Goal: Task Accomplishment & Management: Complete application form

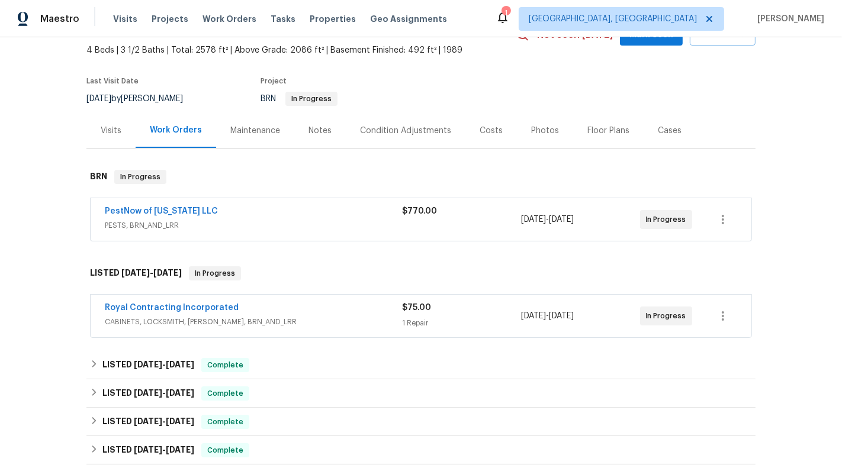
scroll to position [98, 0]
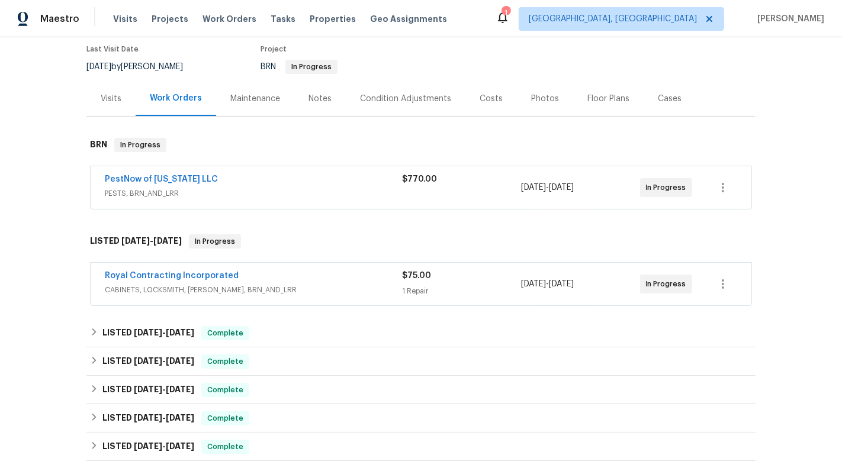
click at [413, 298] on div "Royal Contracting Incorporated CABINETS, LOCKSMITH, HANDYMAN, BRN_AND_LRR $75.0…" at bounding box center [421, 284] width 660 height 43
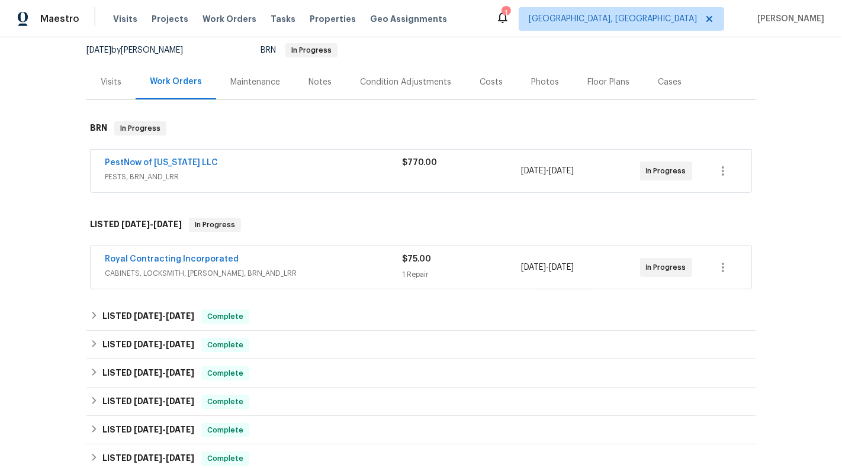
click at [385, 282] on div "Royal Contracting Incorporated CABINETS, LOCKSMITH, HANDYMAN, BRN_AND_LRR $75.0…" at bounding box center [421, 267] width 660 height 43
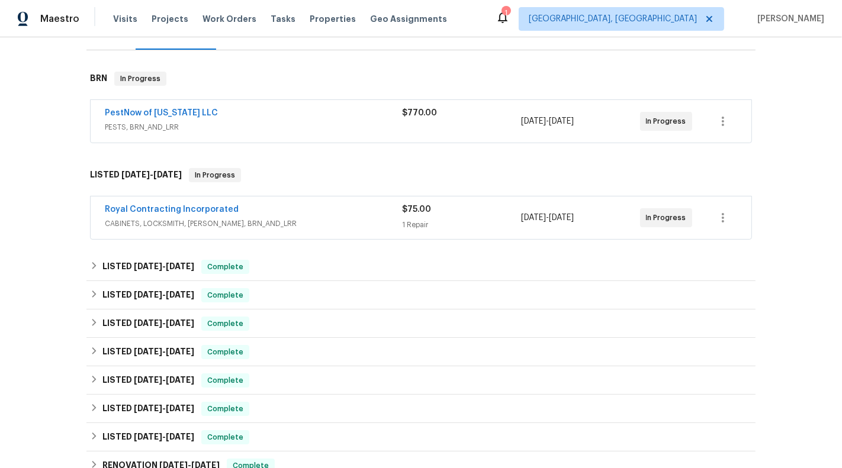
click at [380, 226] on span "CABINETS, LOCKSMITH, [PERSON_NAME], BRN_AND_LRR" at bounding box center [253, 224] width 297 height 12
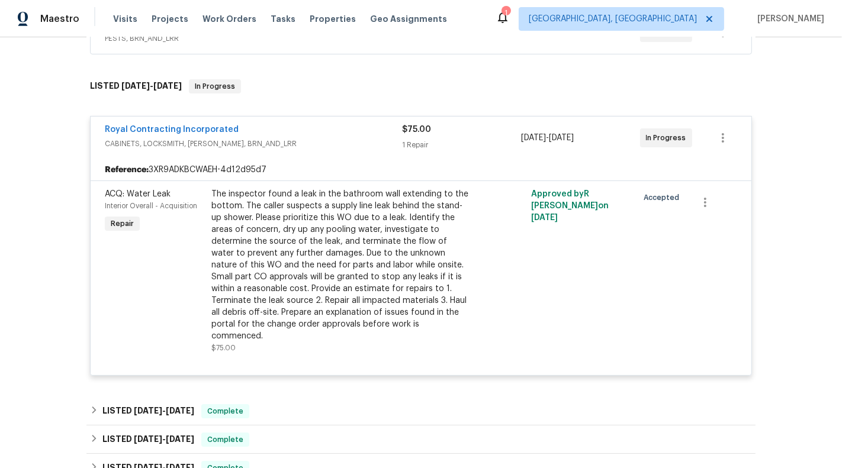
scroll to position [322, 0]
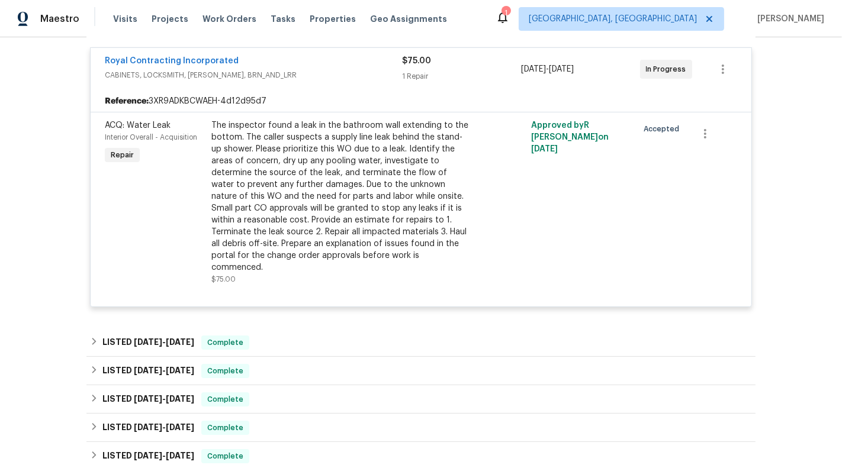
click at [381, 91] on div "Reference: 3XR9ADKBCWAEH-4d12d95d7" at bounding box center [421, 101] width 660 height 21
click at [378, 78] on span "CABINETS, LOCKSMITH, [PERSON_NAME], BRN_AND_LRR" at bounding box center [253, 75] width 297 height 12
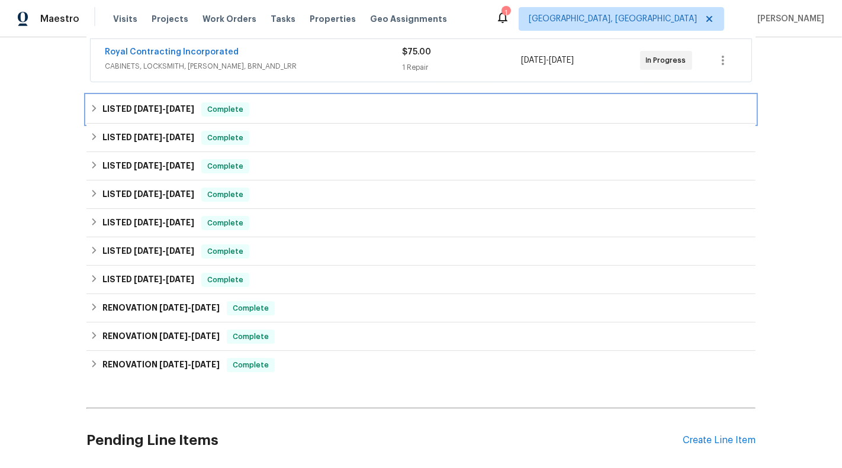
click at [349, 118] on div "LISTED 7/28/25 - 7/28/25 Complete" at bounding box center [420, 109] width 669 height 28
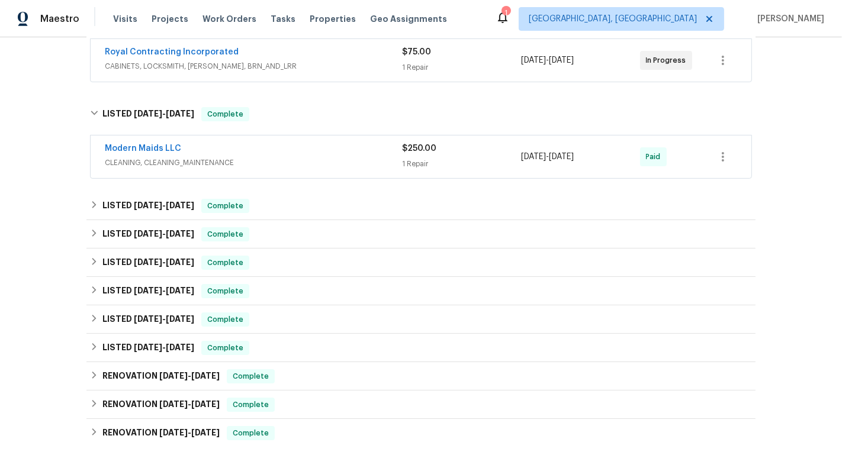
click at [403, 159] on div "1 Repair" at bounding box center [461, 164] width 119 height 12
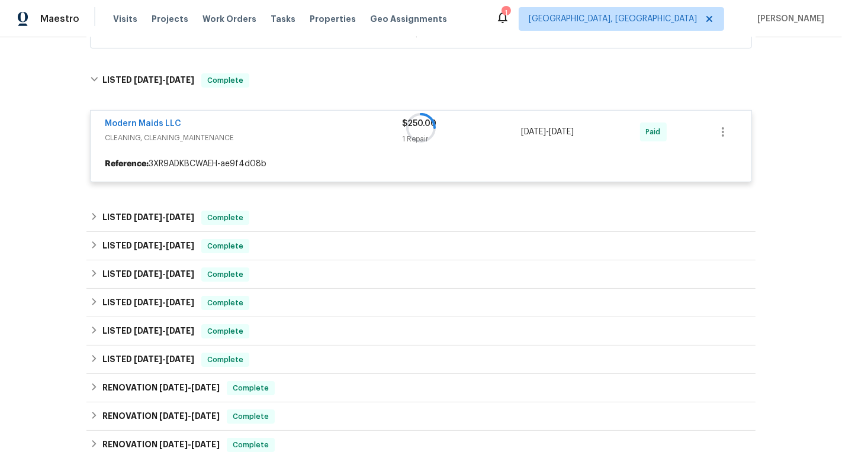
scroll to position [357, 0]
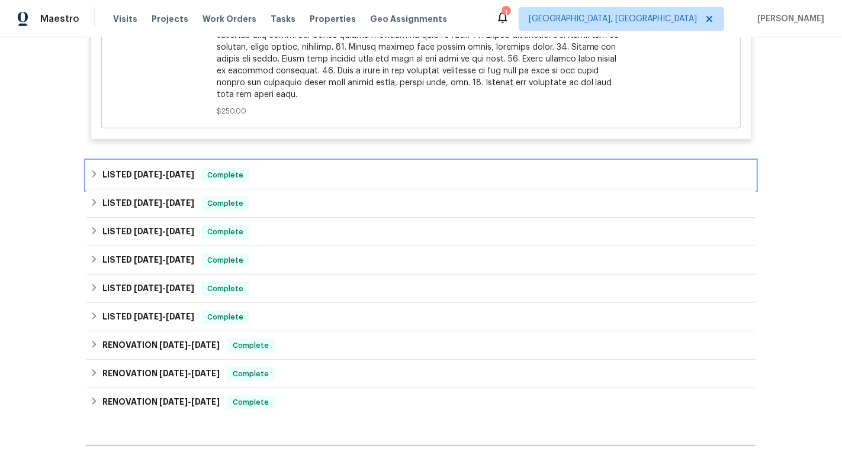
click at [403, 161] on div "LISTED 7/11/25 - 7/25/25 Complete" at bounding box center [420, 175] width 669 height 28
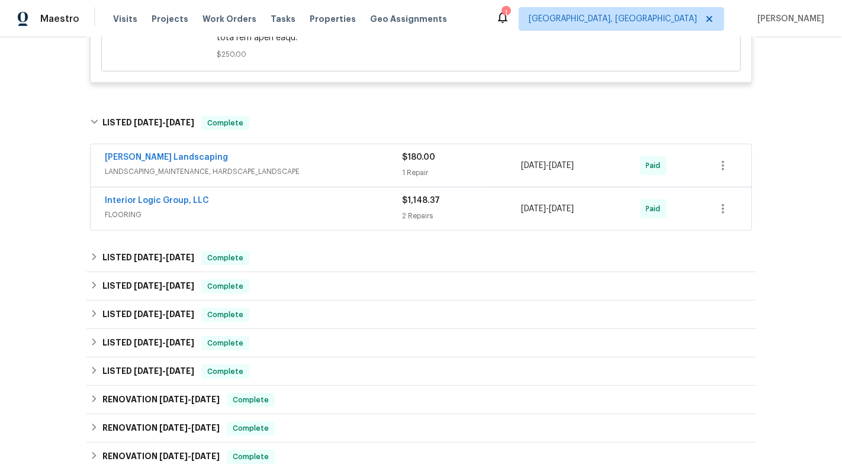
click at [403, 159] on span "$180.00" at bounding box center [418, 157] width 33 height 8
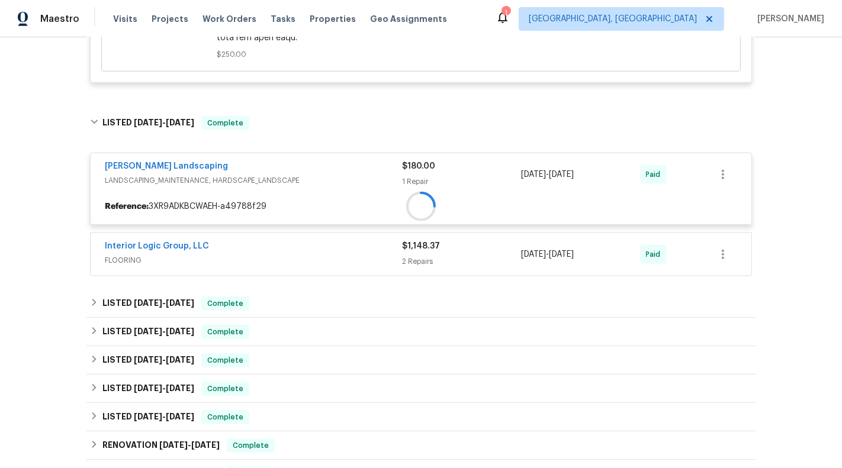
scroll to position [997, 0]
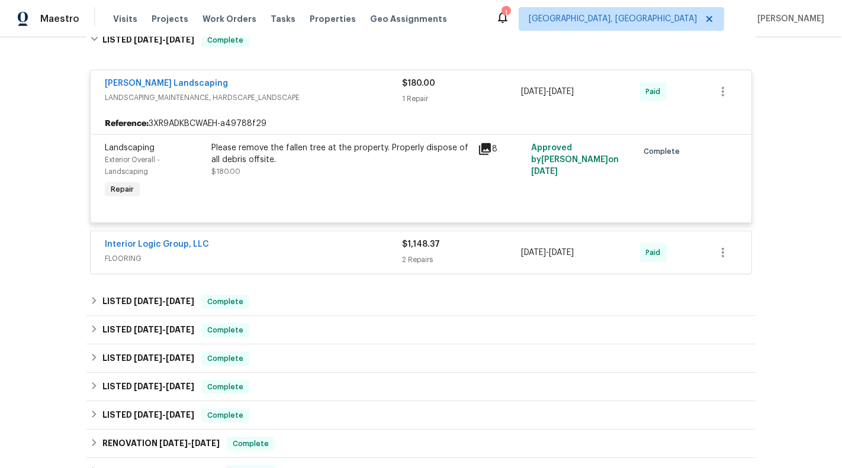
click at [408, 224] on div "Manzano Landscaping LANDSCAPING_MAINTENANCE, HARDSCAPE_LANDSCAPE $180.00 1 Repa…" at bounding box center [421, 168] width 662 height 213
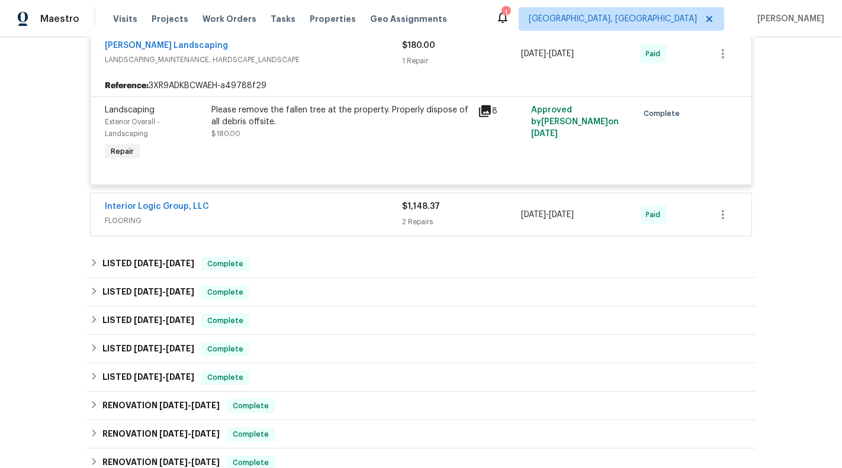
click at [408, 224] on div "2 Repairs" at bounding box center [461, 222] width 119 height 12
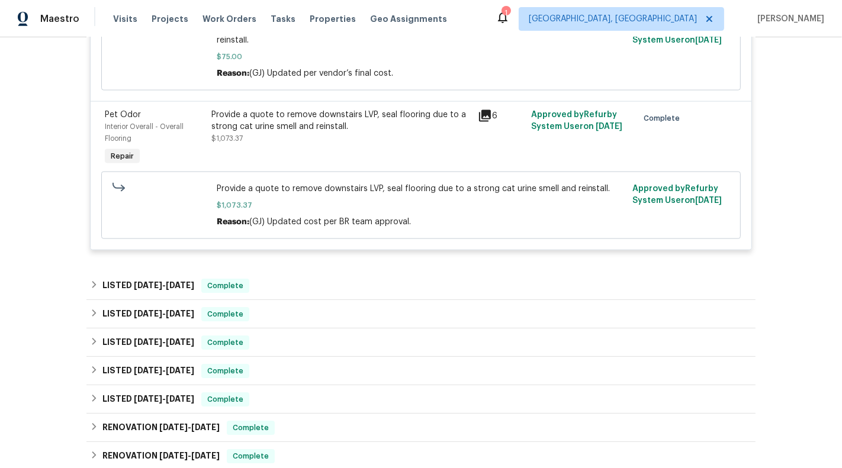
scroll to position [1451, 0]
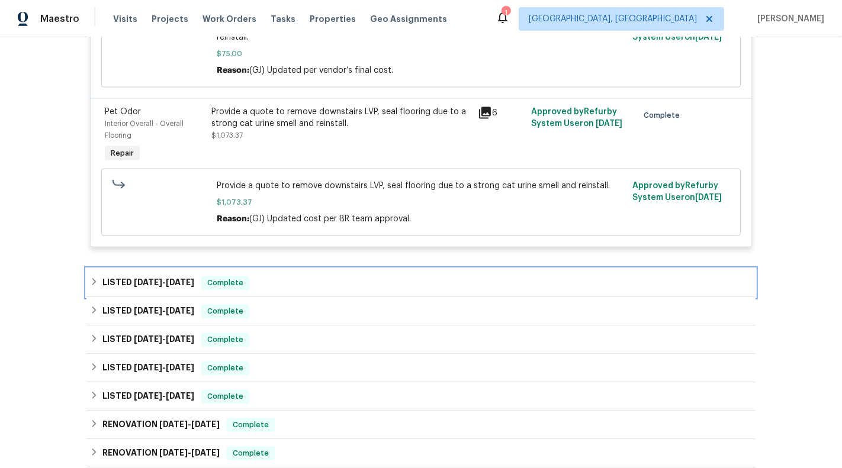
click at [407, 276] on div "LISTED 6/17/25 - 6/23/25 Complete" at bounding box center [421, 283] width 662 height 14
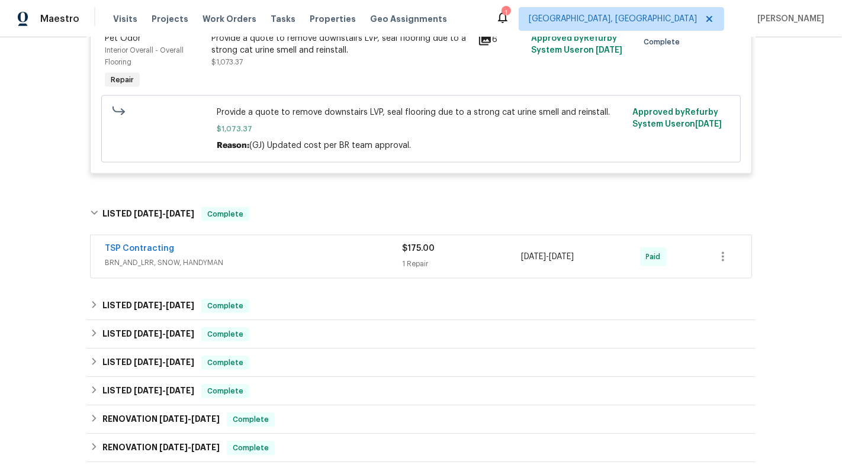
click at [415, 245] on span "$175.00" at bounding box center [418, 248] width 33 height 8
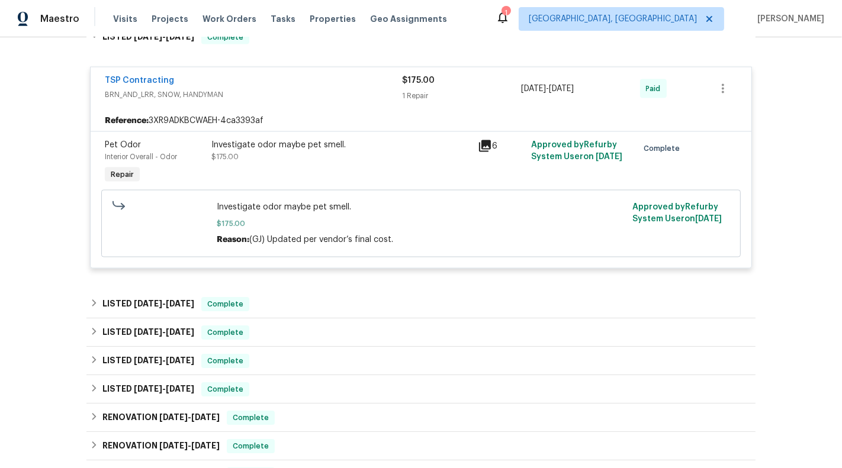
scroll to position [1713, 0]
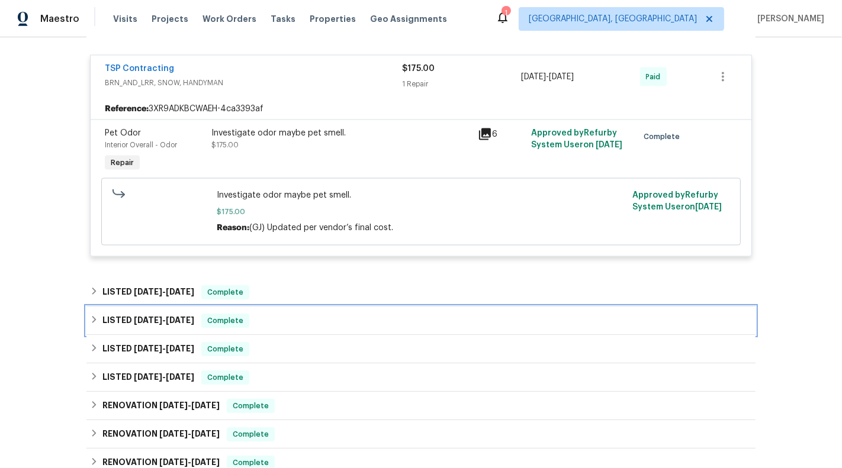
click at [331, 307] on div "LISTED 2/27/25 - 3/5/25 Complete" at bounding box center [420, 321] width 669 height 28
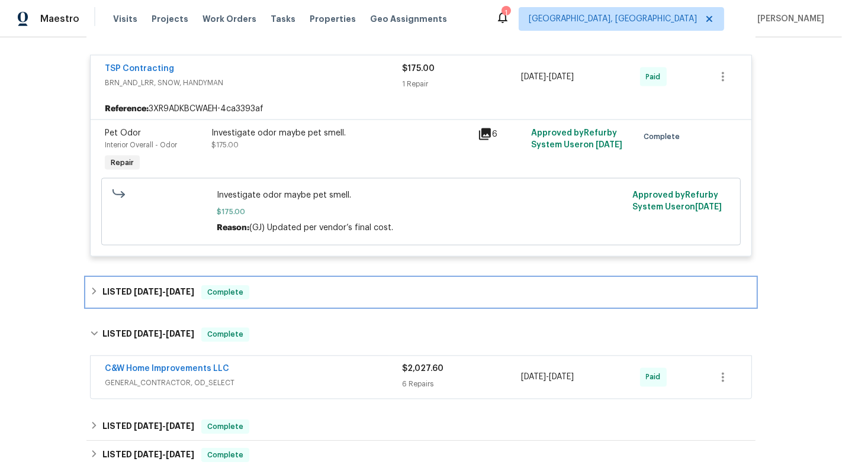
click at [326, 294] on div "LISTED 4/1/25 - 4/2/25 Complete" at bounding box center [421, 292] width 662 height 14
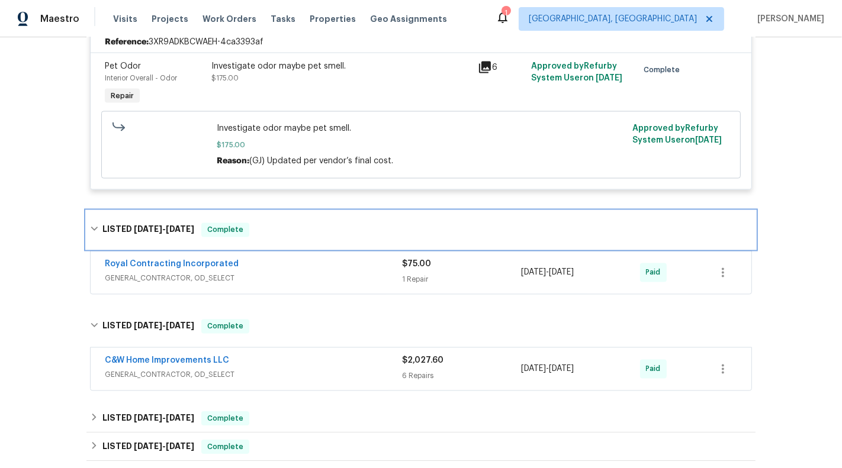
scroll to position [1800, 0]
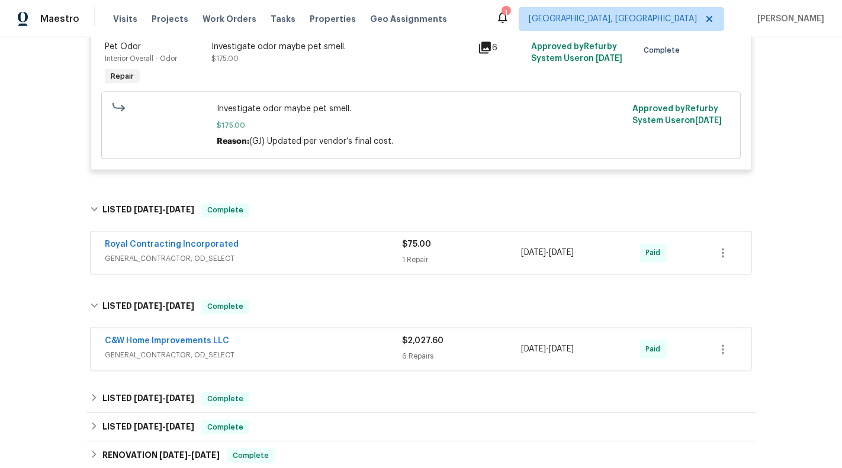
click at [350, 255] on span "GENERAL_CONTRACTOR, OD_SELECT" at bounding box center [253, 259] width 297 height 12
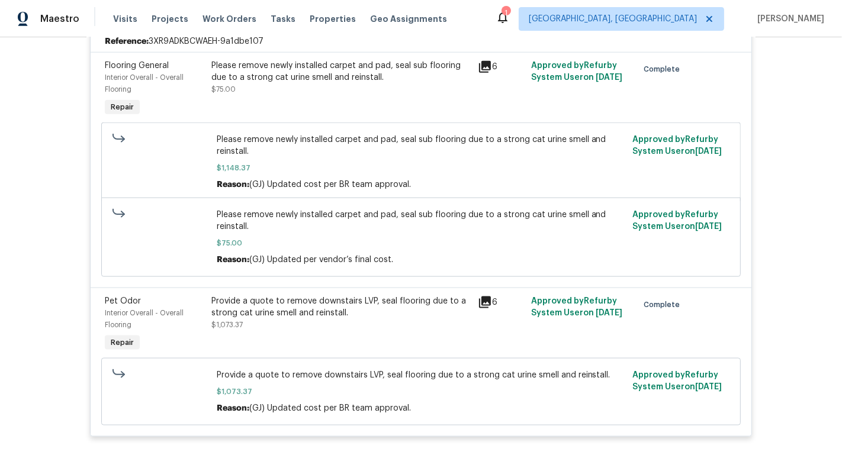
scroll to position [1030, 0]
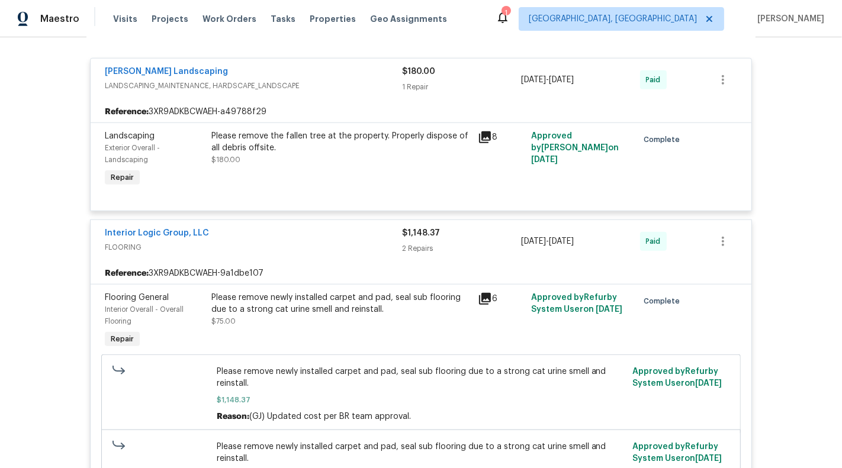
click at [372, 160] on div "Please remove the fallen tree at the property. Properly dispose of all debris o…" at bounding box center [340, 148] width 259 height 36
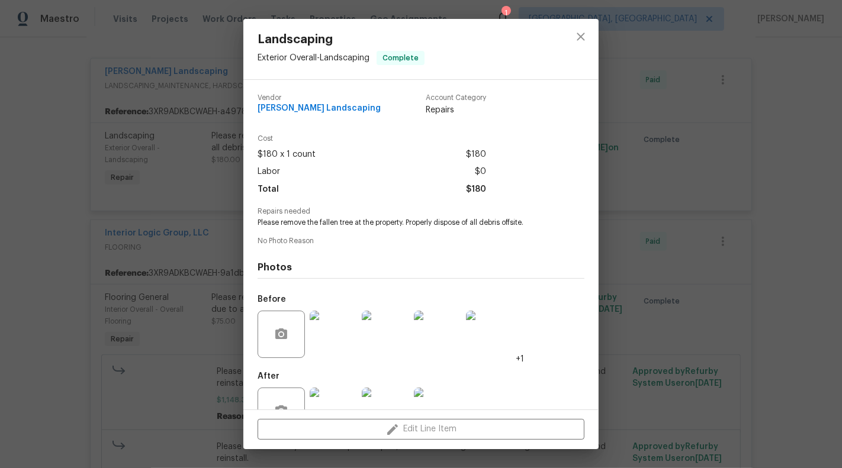
scroll to position [37, 0]
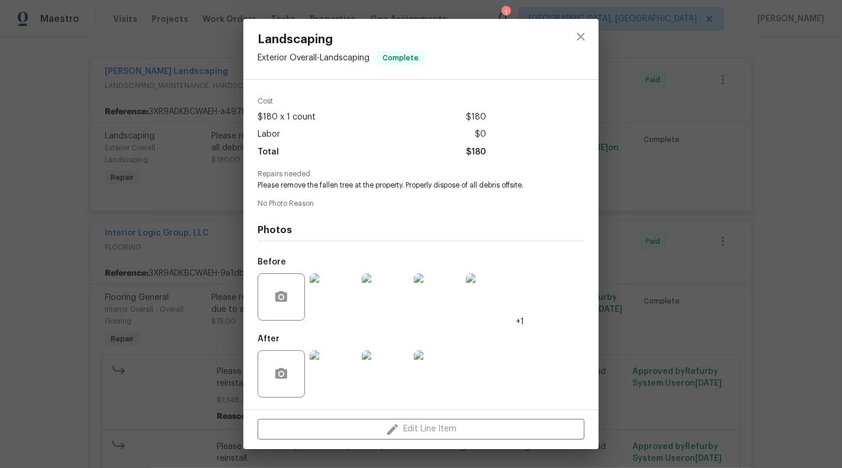
click at [339, 370] on img at bounding box center [333, 373] width 47 height 47
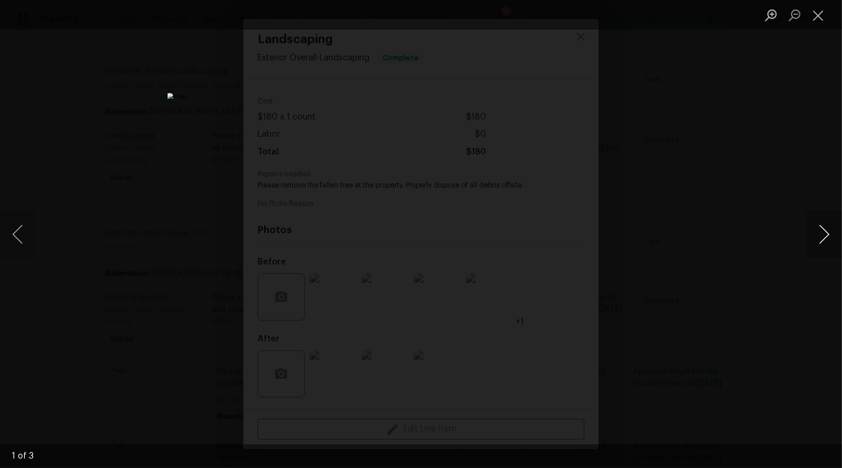
click at [823, 241] on button "Next image" at bounding box center [824, 234] width 36 height 47
click at [819, 17] on button "Close lightbox" at bounding box center [818, 15] width 24 height 21
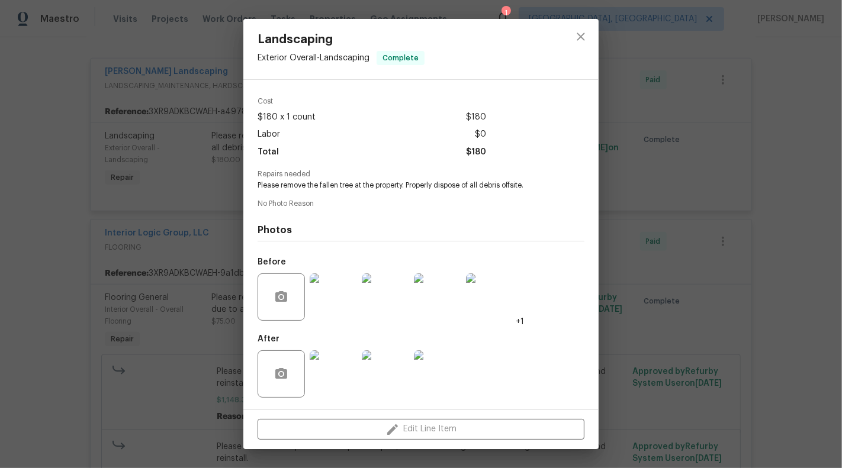
click at [779, 130] on div "Landscaping Exterior Overall - Landscaping Complete Vendor Manzano Landscaping …" at bounding box center [421, 234] width 842 height 468
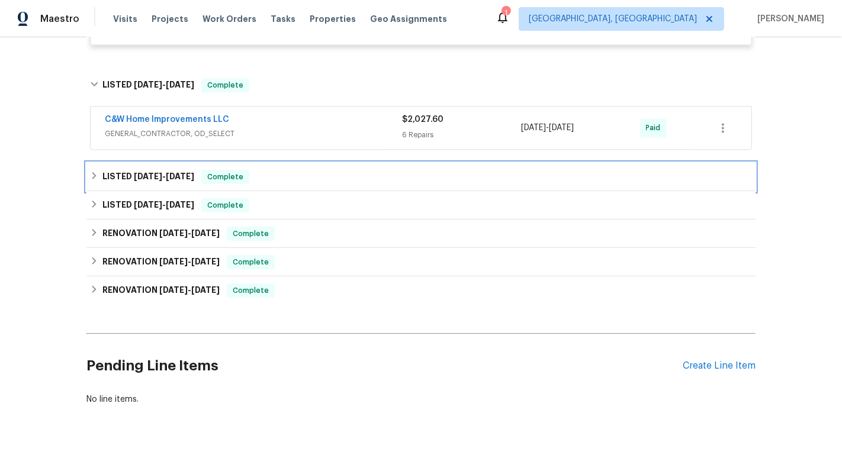
click at [466, 175] on div "LISTED 2/7/25 - 2/11/25 Complete" at bounding box center [421, 177] width 662 height 14
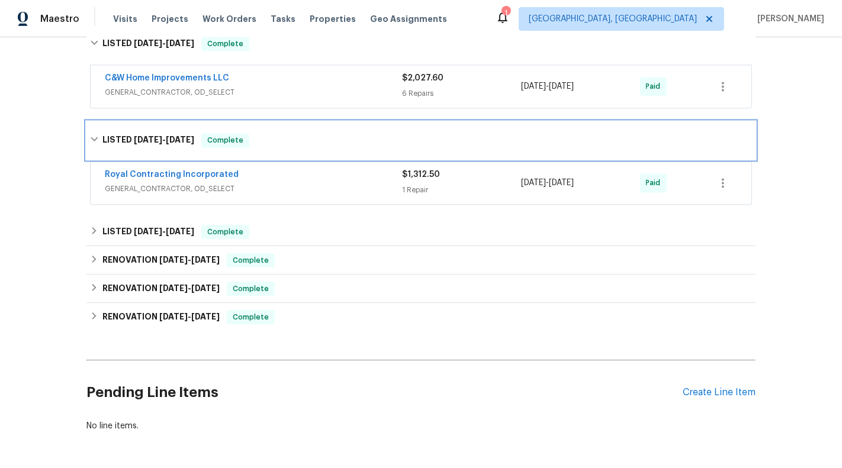
scroll to position [2192, 0]
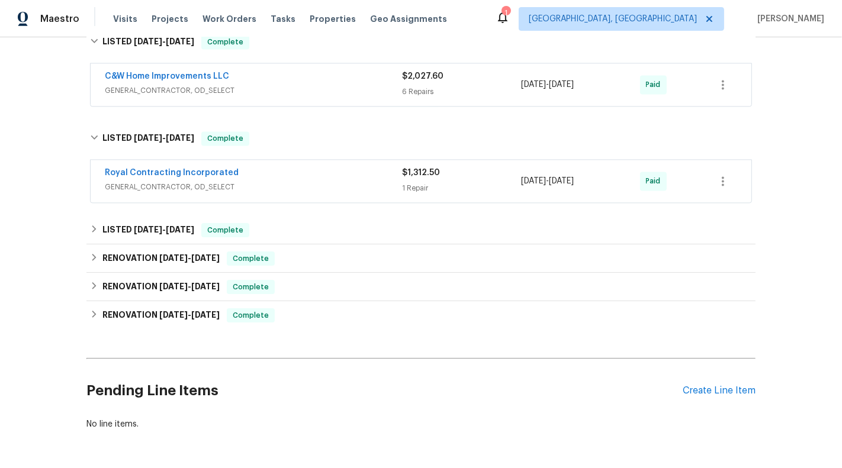
click at [469, 102] on div "C&W Home Improvements LLC GENERAL_CONTRACTOR, OD_SELECT $2,027.60 6 Repairs 2/2…" at bounding box center [420, 85] width 669 height 49
click at [485, 86] on div "6 Repairs" at bounding box center [461, 92] width 119 height 12
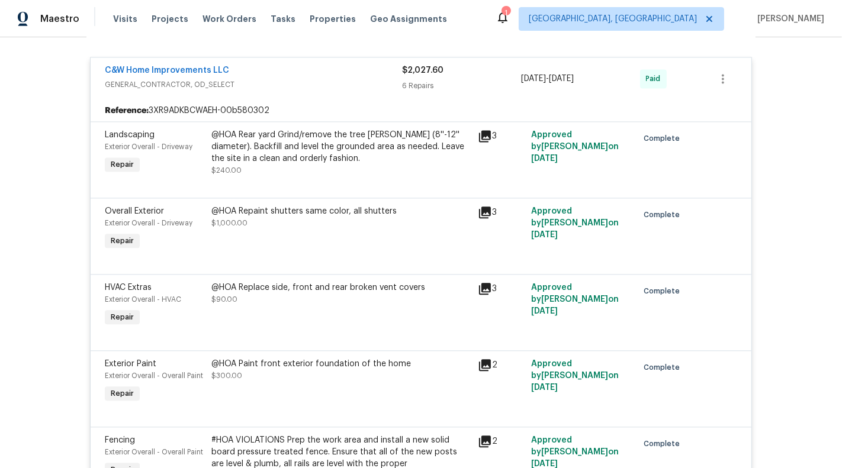
scroll to position [2208, 0]
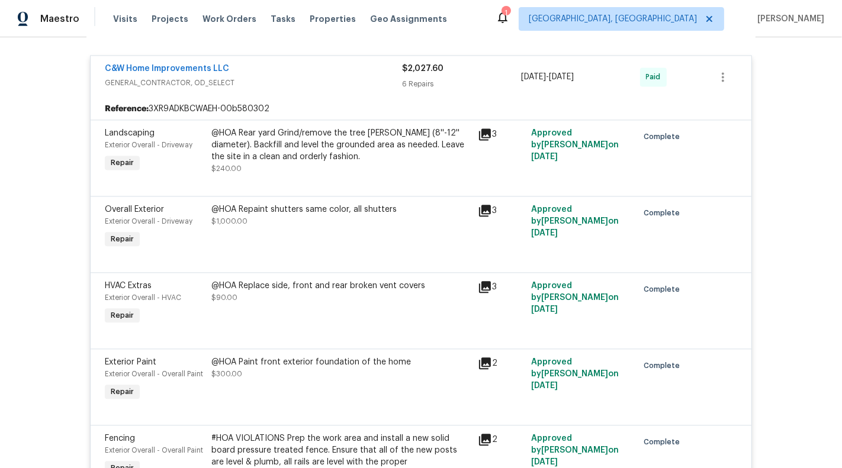
click at [340, 131] on div "@HOA Rear yard Grind/remove the tree stump (8''-12'' diameter). Backfill and le…" at bounding box center [340, 145] width 259 height 36
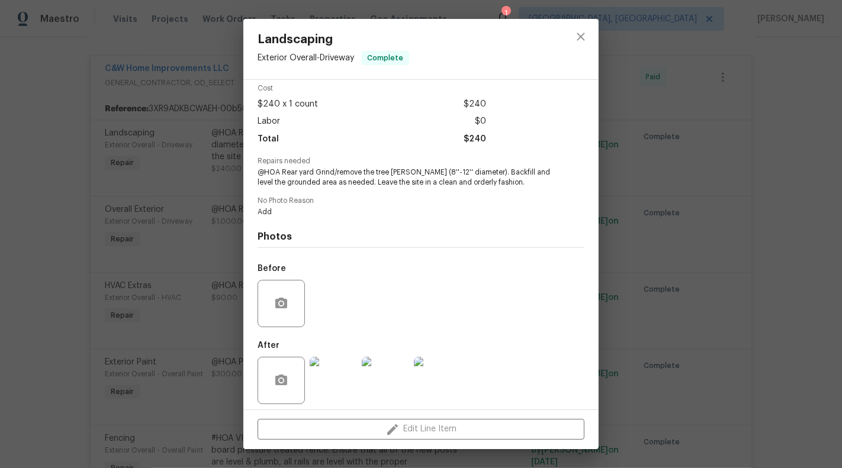
scroll to position [57, 0]
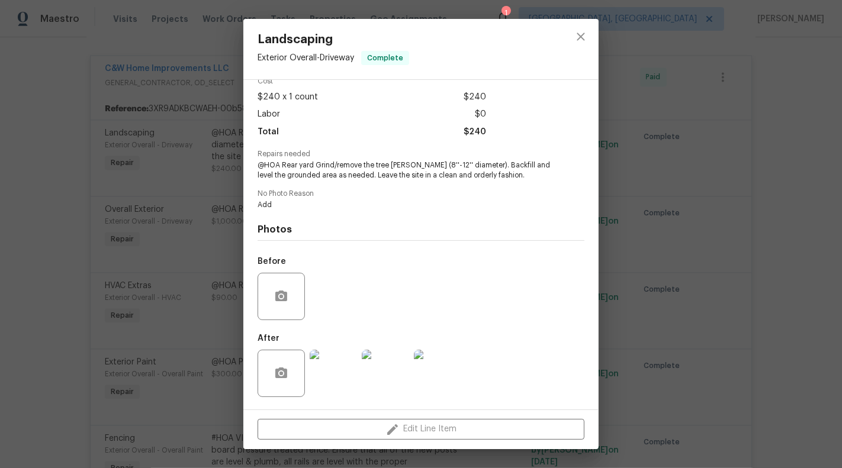
click at [159, 189] on div "Landscaping Exterior Overall - Driveway Complete Vendor C&W Home Improvements L…" at bounding box center [421, 234] width 842 height 468
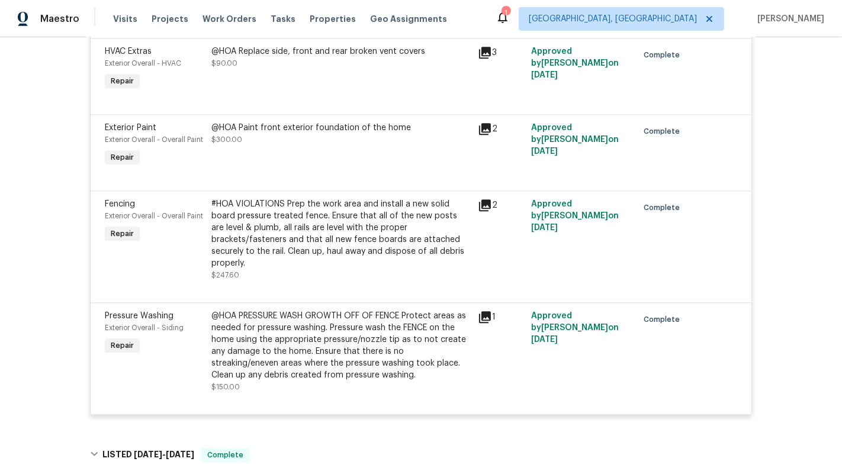
scroll to position [2443, 0]
click at [364, 337] on div "@HOA PRESSURE WASH GROWTH OFF OF FENCE Protect areas as needed for pressure was…" at bounding box center [340, 345] width 259 height 71
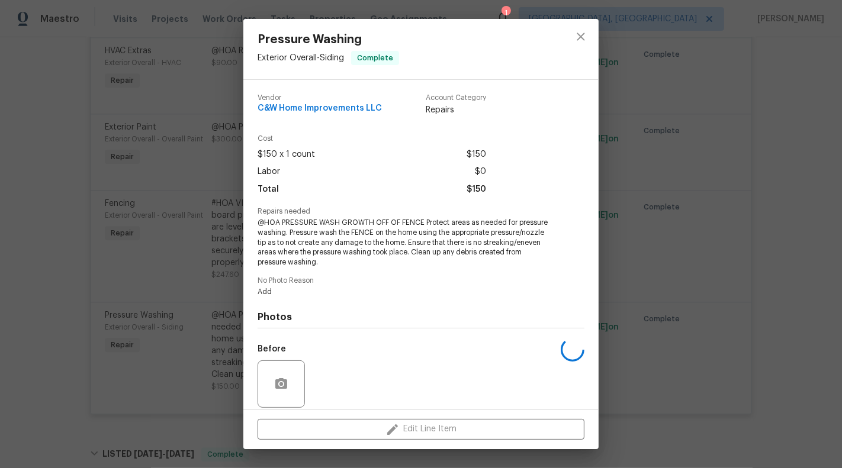
scroll to position [87, 0]
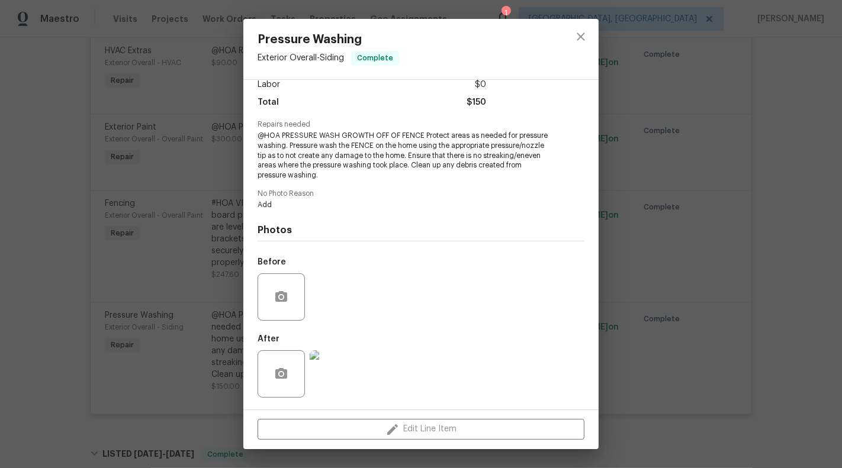
click at [336, 370] on img at bounding box center [333, 373] width 47 height 47
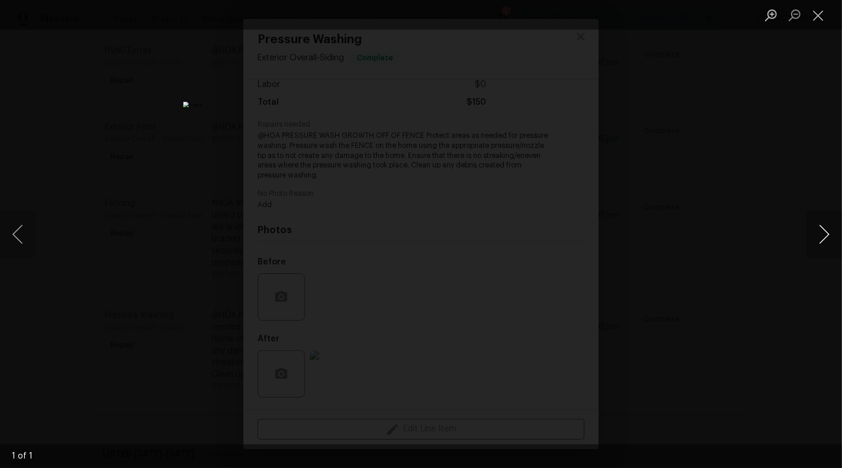
click at [830, 234] on button "Next image" at bounding box center [824, 234] width 36 height 47
click at [820, 234] on button "Next image" at bounding box center [824, 234] width 36 height 47
click at [819, 15] on button "Close lightbox" at bounding box center [818, 15] width 24 height 21
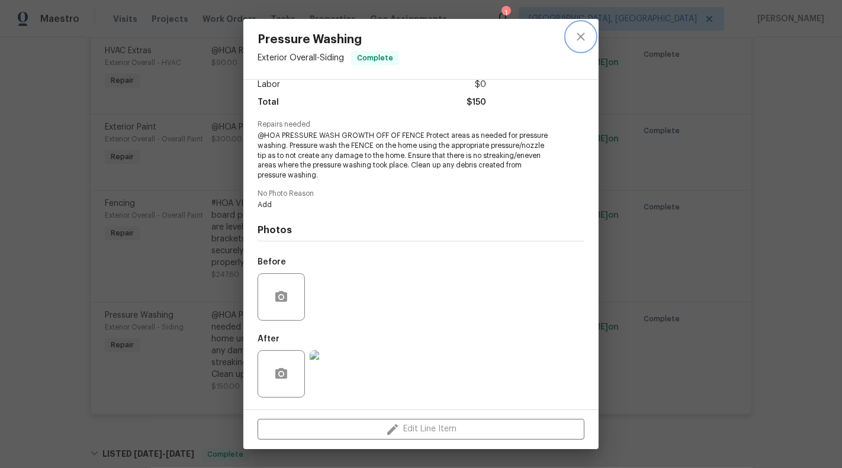
click at [585, 43] on icon "close" at bounding box center [580, 37] width 14 height 14
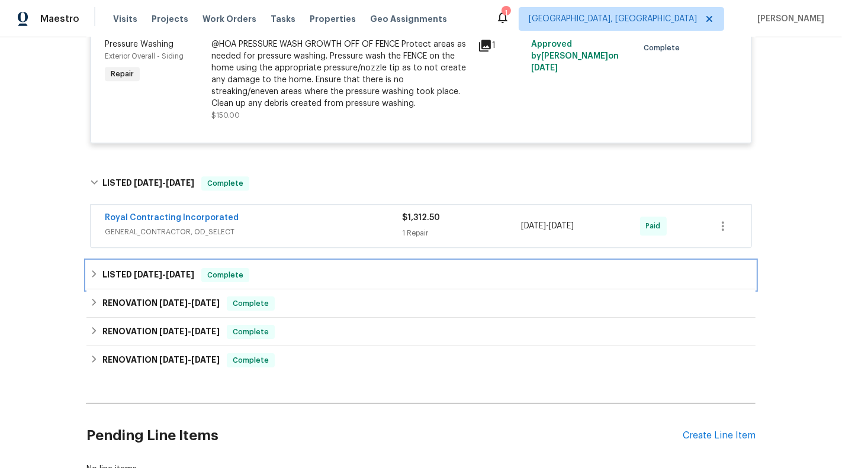
click at [495, 268] on div "LISTED 2/5/25 - 2/6/25 Complete" at bounding box center [421, 275] width 662 height 14
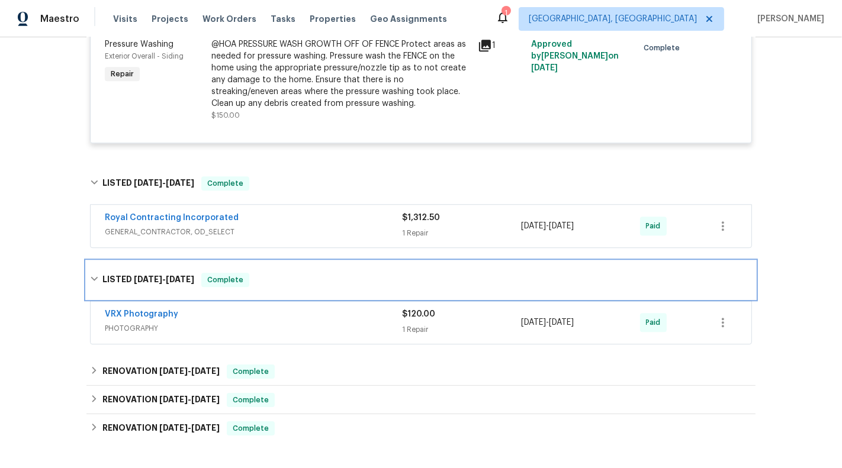
scroll to position [2741, 0]
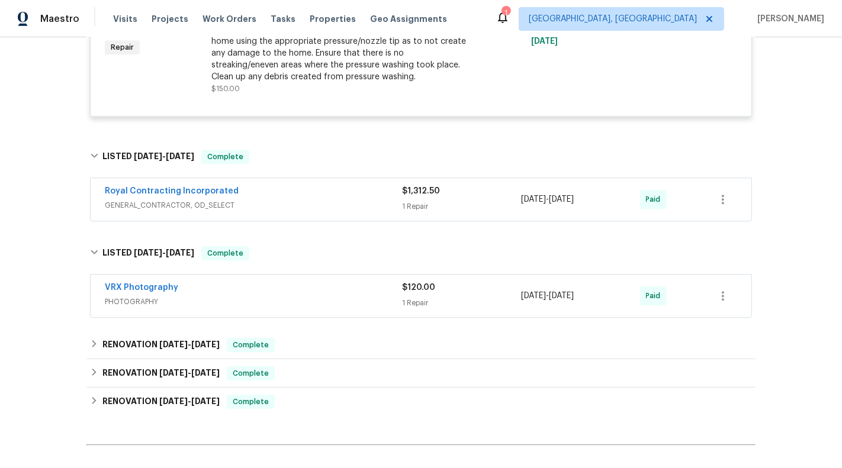
click at [482, 185] on div "$1,312.50" at bounding box center [461, 191] width 119 height 12
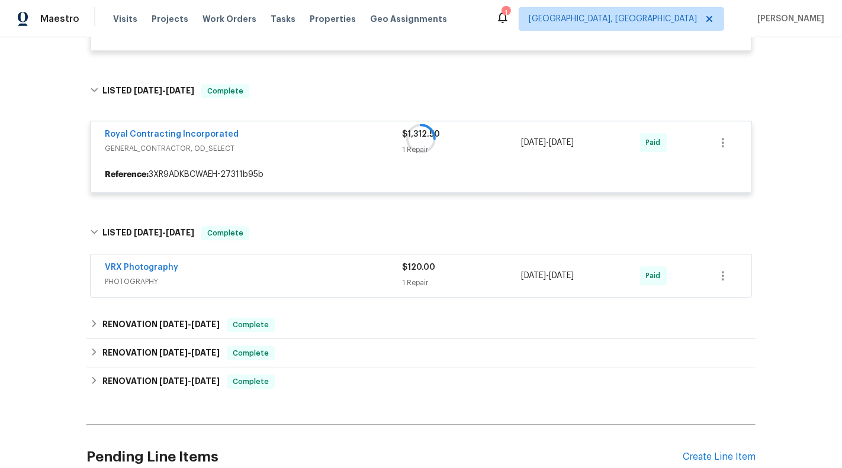
scroll to position [2854, 0]
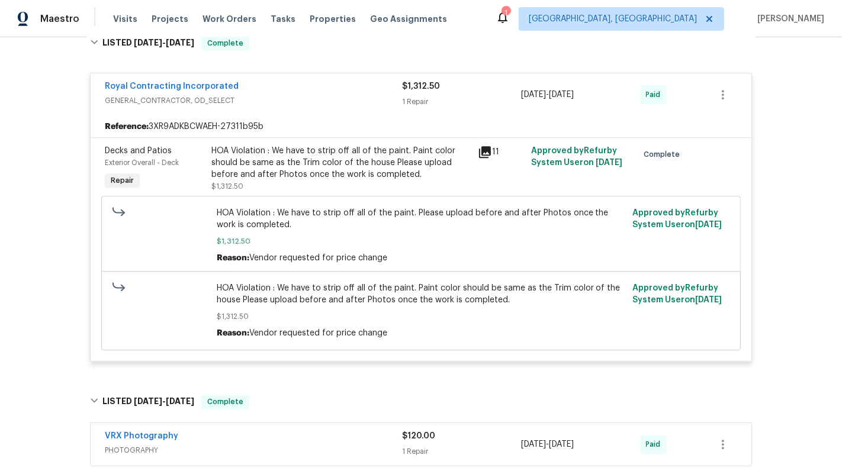
click at [491, 95] on div "Royal Contracting Incorporated GENERAL_CONTRACTOR, OD_SELECT $1,312.50 1 Repair…" at bounding box center [421, 94] width 660 height 43
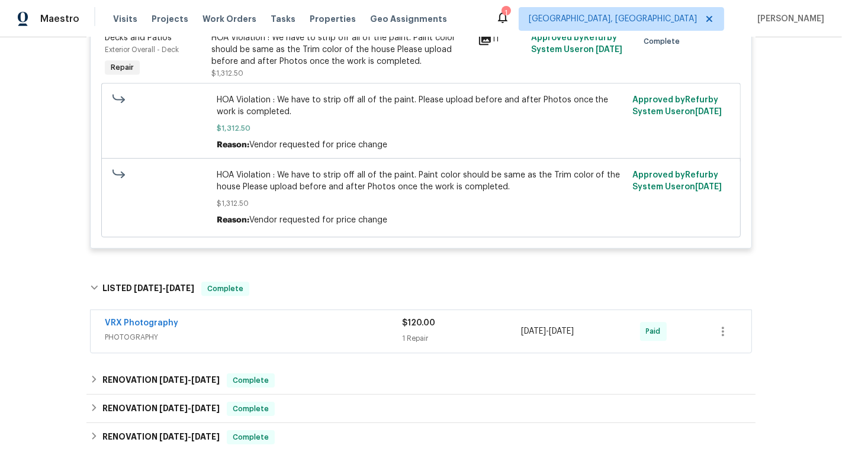
scroll to position [3114, 0]
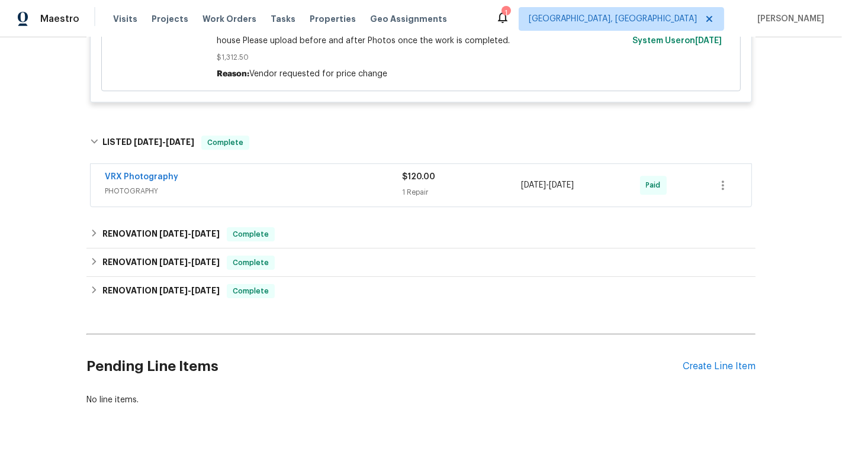
click at [726, 355] on div "Pending Line Items Create Line Item" at bounding box center [420, 366] width 669 height 55
click at [705, 361] on div "Create Line Item" at bounding box center [718, 366] width 73 height 11
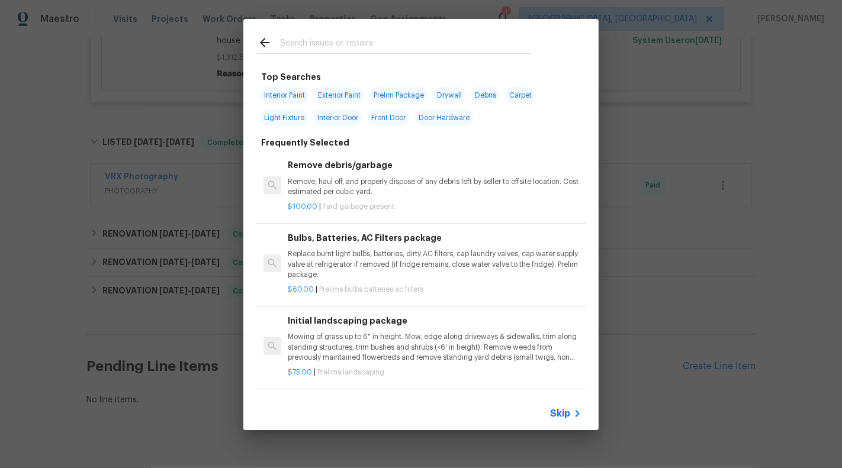
click at [563, 418] on span "Skip" at bounding box center [560, 414] width 20 height 12
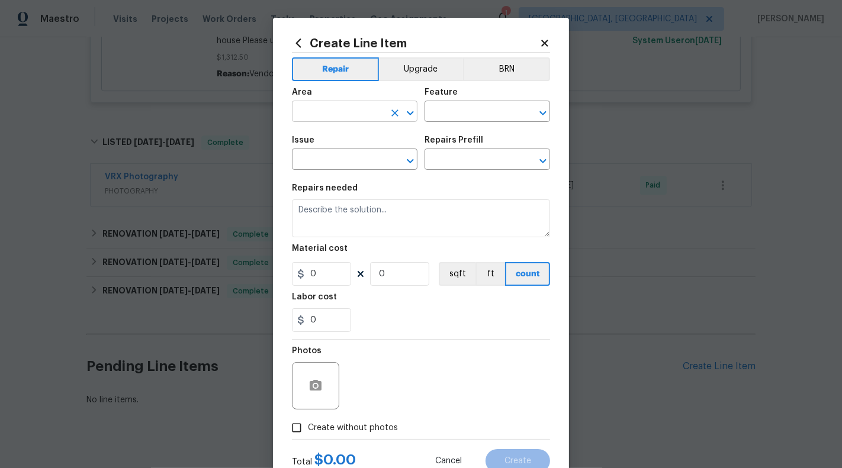
click at [333, 122] on input "text" at bounding box center [338, 113] width 92 height 18
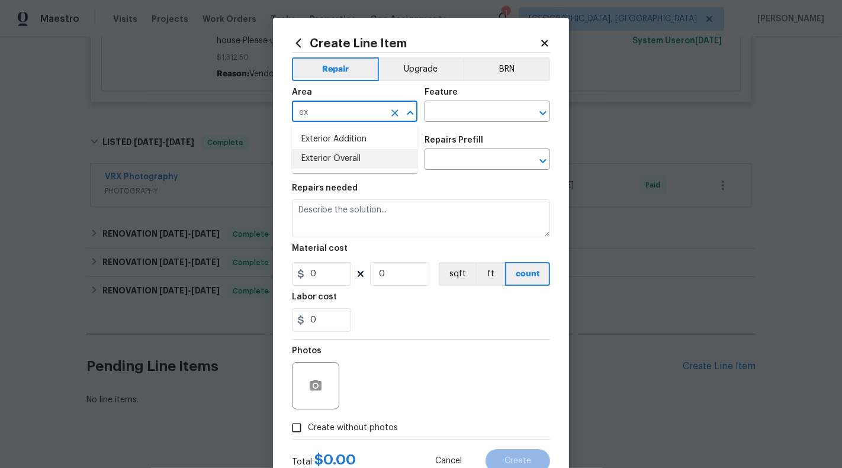
click at [352, 157] on li "Exterior Overall" at bounding box center [354, 159] width 125 height 20
type input "Exterior Overall"
click at [482, 113] on input "text" at bounding box center [470, 113] width 92 height 18
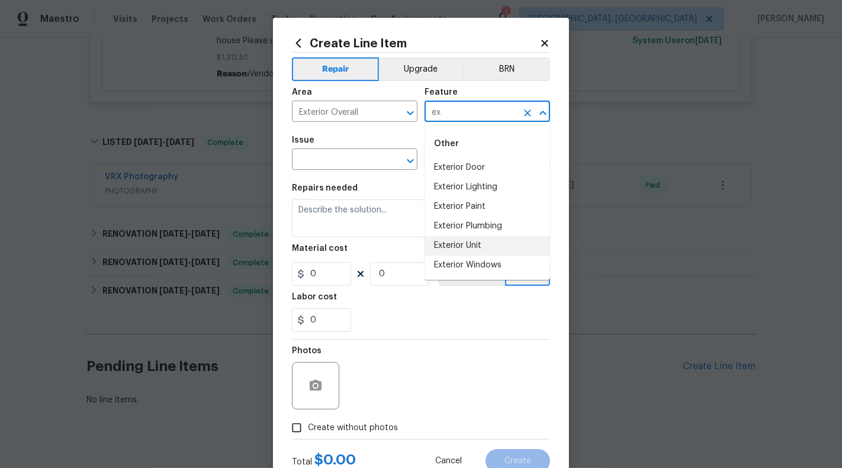
click at [467, 243] on li "Exterior Unit" at bounding box center [486, 246] width 125 height 20
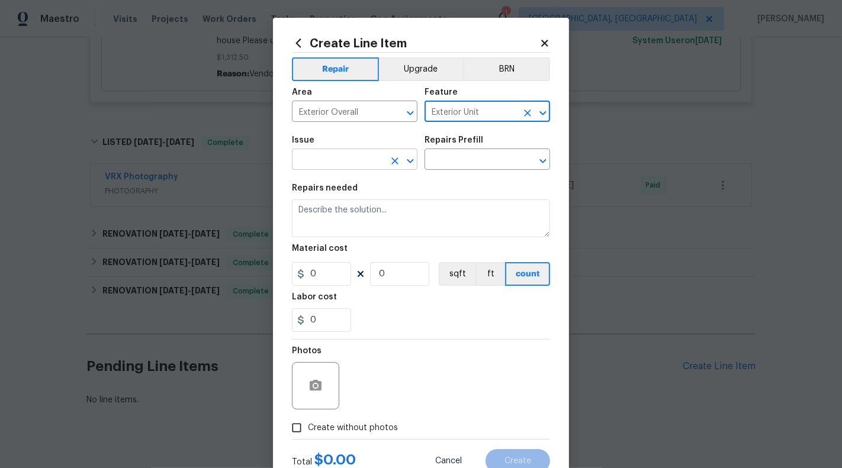
type input "Exterior Unit"
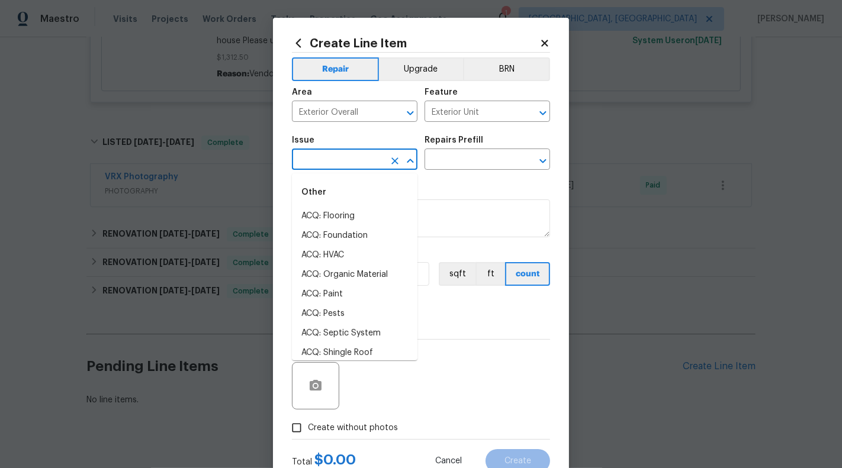
click at [336, 161] on input "text" at bounding box center [338, 161] width 92 height 18
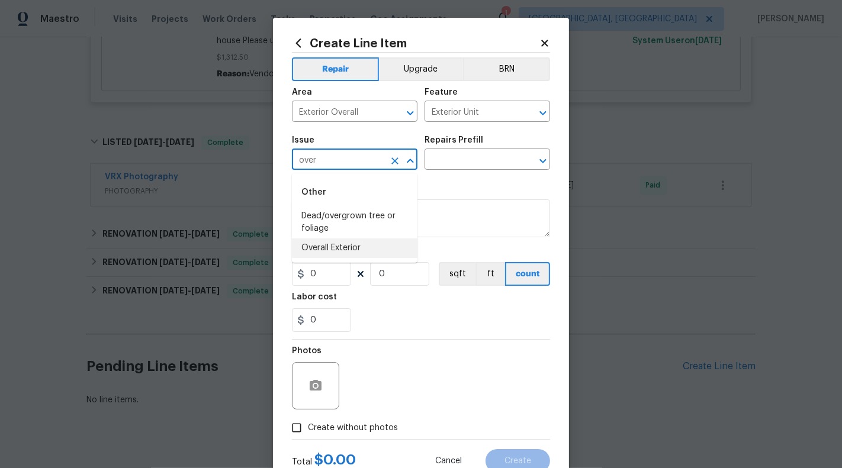
click at [332, 243] on li "Overall Exterior" at bounding box center [354, 249] width 125 height 20
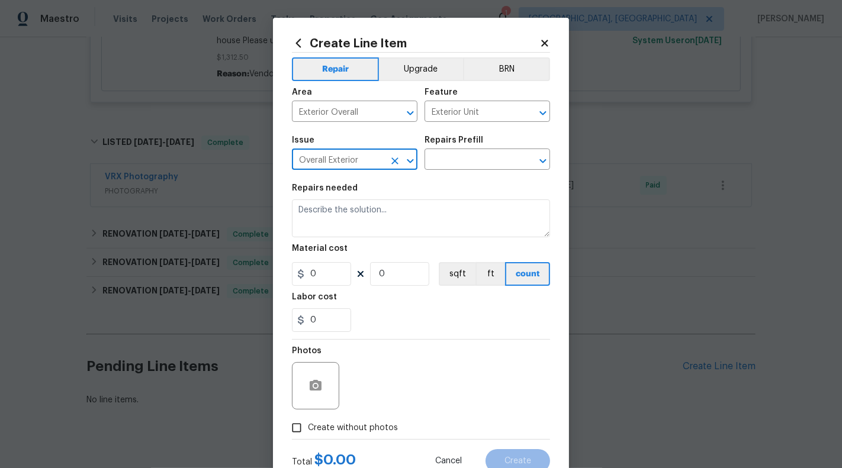
type input "Overall Exterior"
click at [497, 150] on div "Repairs Prefill" at bounding box center [486, 143] width 125 height 15
click at [495, 163] on input "text" at bounding box center [470, 161] width 92 height 18
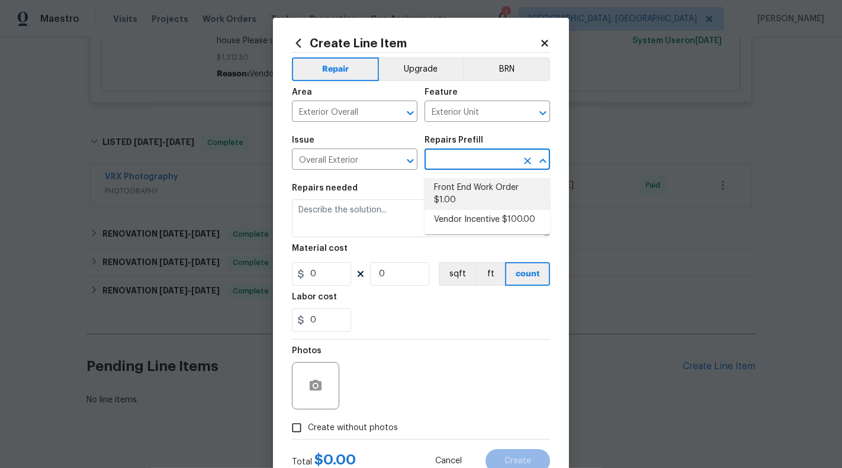
click at [493, 188] on li "Front End Work Order $1.00" at bounding box center [486, 194] width 125 height 32
type input "Front End Work Order $1.00"
type textarea "Placeholder line item for the creation of front end work orders."
type input "1"
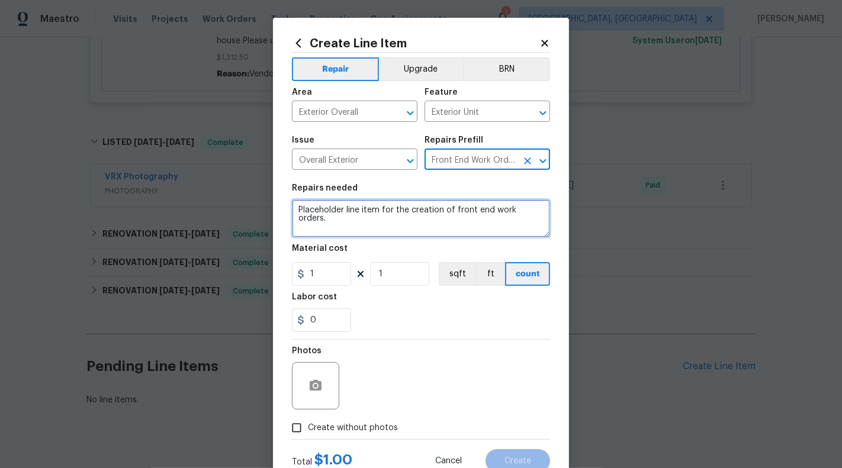
click at [363, 223] on textarea "Placeholder line item for the creation of front end work orders." at bounding box center [421, 218] width 258 height 38
type textarea "$"
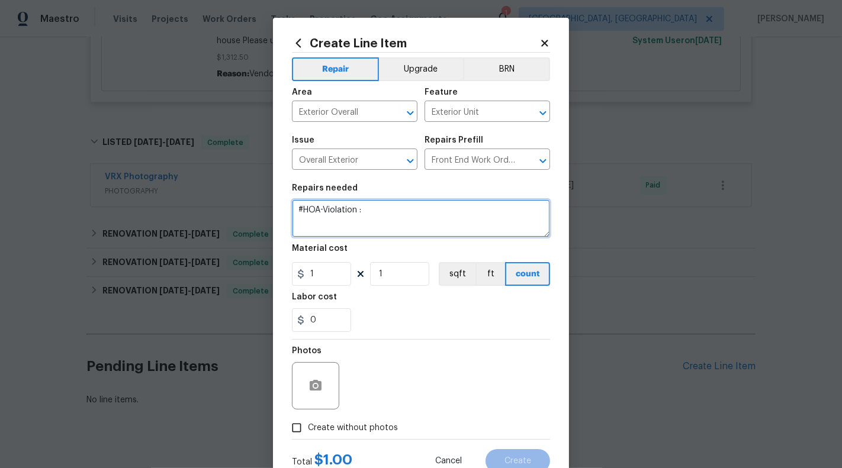
paste textarea "Clean/power wash mold mold/dirt on left side of home to include siding on left …"
click at [365, 210] on textarea "#HOA-Violation : Clean/power wash mold mold/dirt on left side of home to includ…" at bounding box center [421, 218] width 258 height 38
click at [329, 234] on textarea "#HOA-Violation : 1. Clean/power wash mold mold/dirt on left side of home to inc…" at bounding box center [421, 218] width 258 height 38
paste textarea "Remove stains/oil stains in driveway."
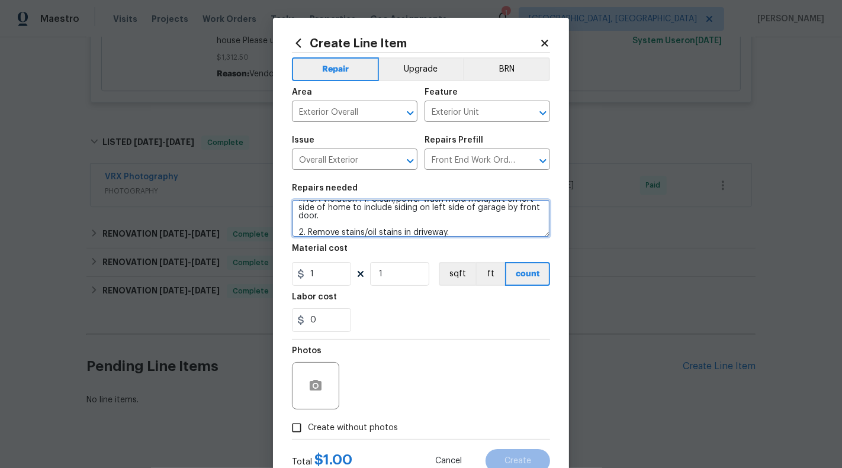
scroll to position [19, 0]
paste textarea "Remove weeds from tree rings and front landscape beds."
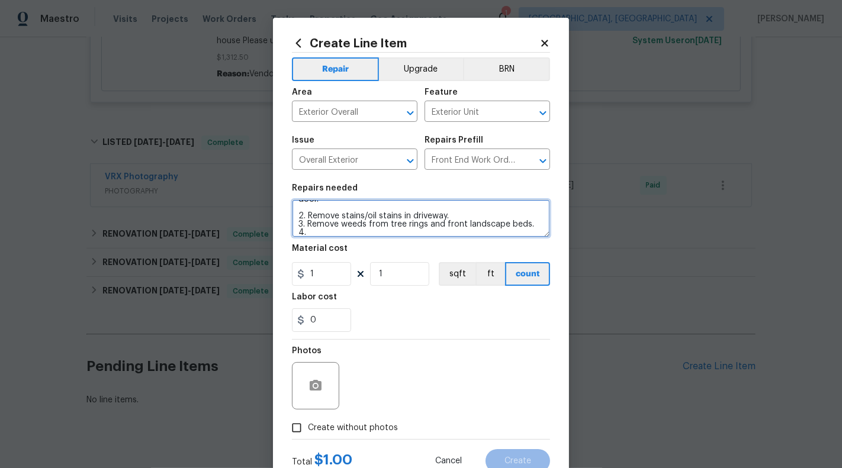
paste textarea "Clean/power wash mold dirt on front porch"
paste textarea "Clean/power wash mold/dirt on fence (interior and exterior)"
paste textarea "Remove all vegetation growing on fence, right side of home and on deck."
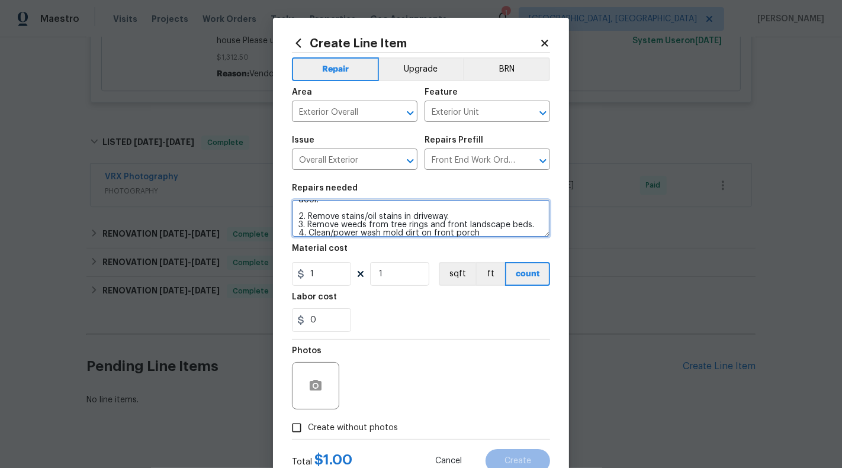
scroll to position [28, 0]
click at [332, 211] on textarea "#HOA-Violation : 1. Clean/power wash mold mold/dirt on left side of home to inc…" at bounding box center [421, 218] width 258 height 38
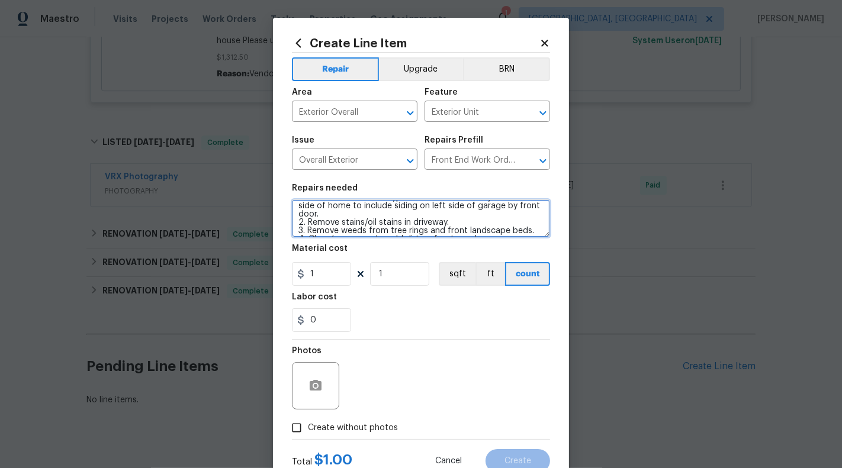
scroll to position [49, 0]
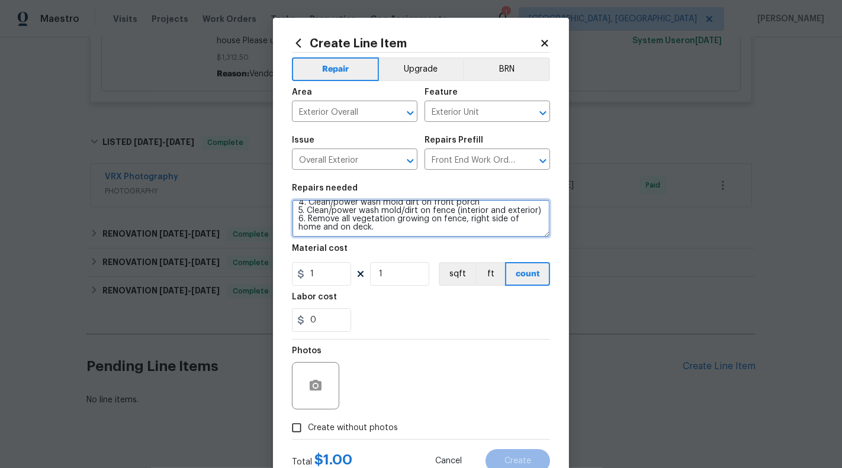
click at [363, 225] on textarea "#HOA-Violation : 1. Clean/power wash mold mold/dirt on left side of home to inc…" at bounding box center [421, 218] width 258 height 38
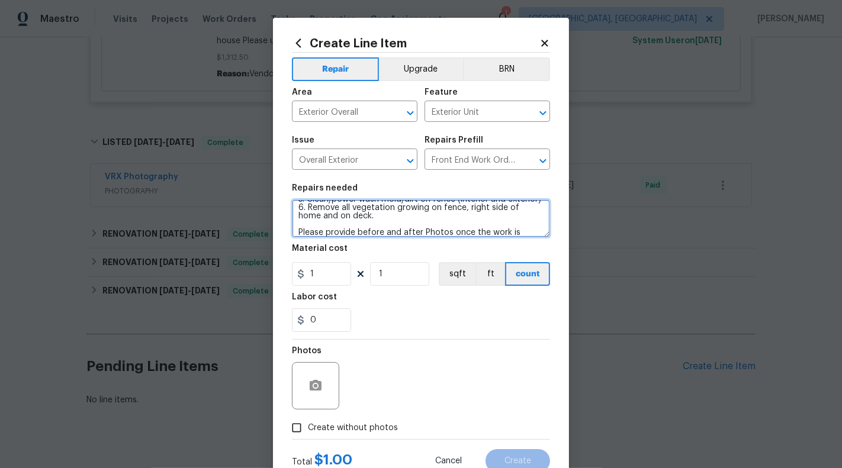
scroll to position [69, 0]
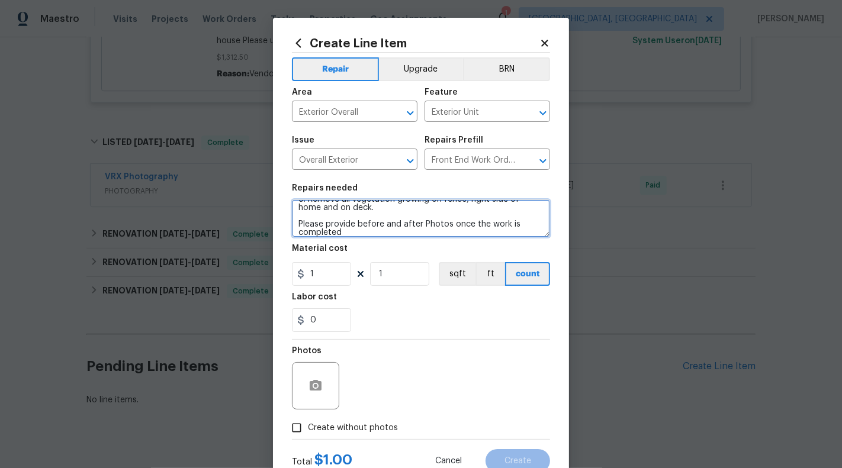
type textarea "#HOA-Violation : 1. Clean/power wash mold mold/dirt on left side of home to inc…"
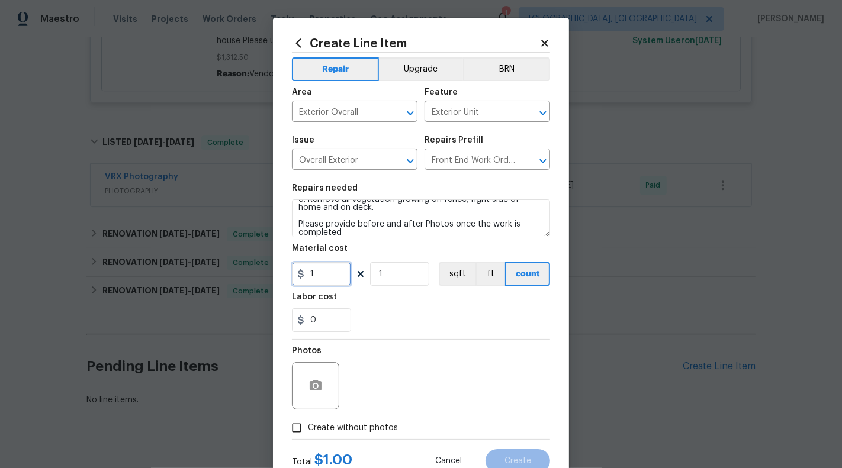
click at [327, 274] on input "1" at bounding box center [321, 274] width 59 height 24
type input "75"
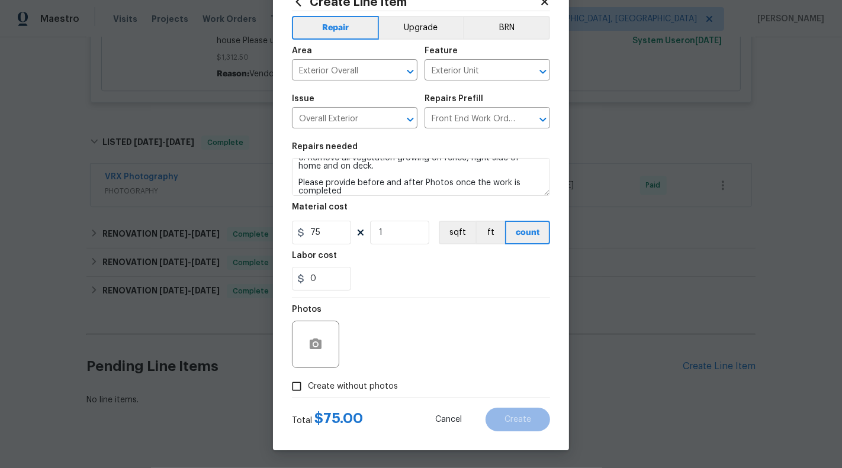
click at [315, 395] on label "Create without photos" at bounding box center [341, 386] width 112 height 22
click at [308, 395] on input "Create without photos" at bounding box center [296, 386] width 22 height 22
checkbox input "true"
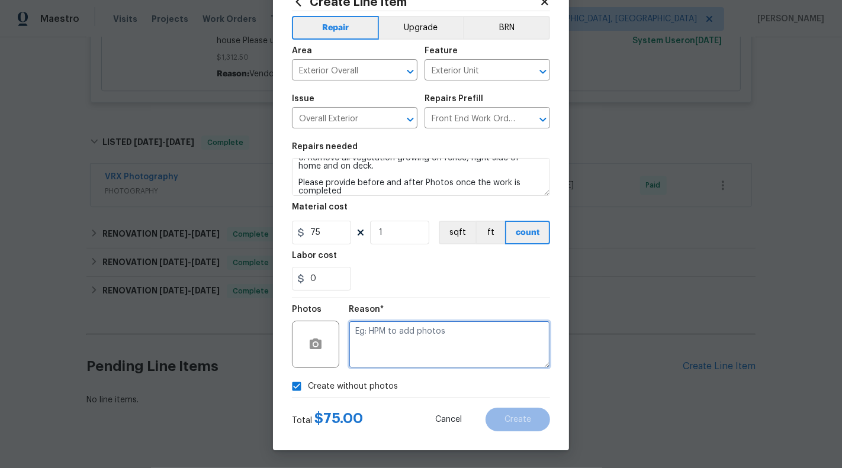
click at [384, 336] on textarea at bounding box center [449, 344] width 201 height 47
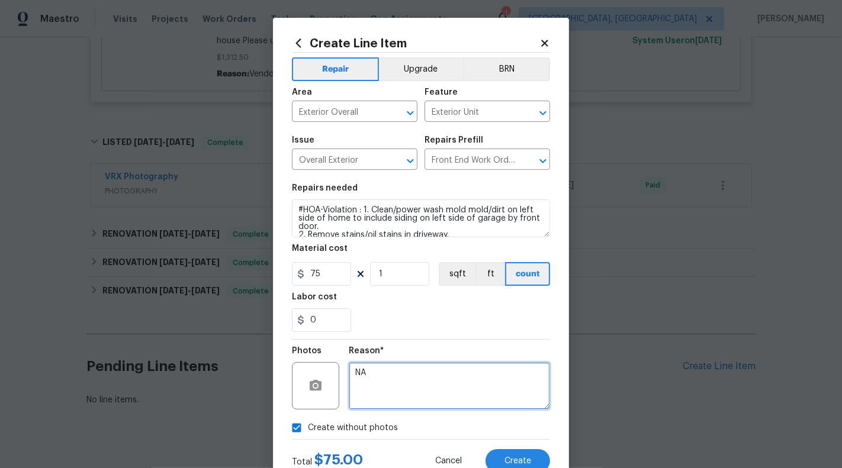
scroll to position [74, 0]
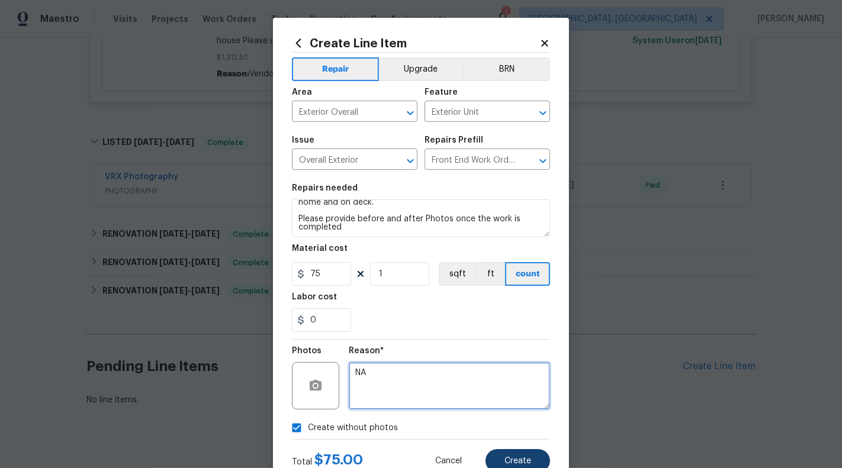
type textarea "NA"
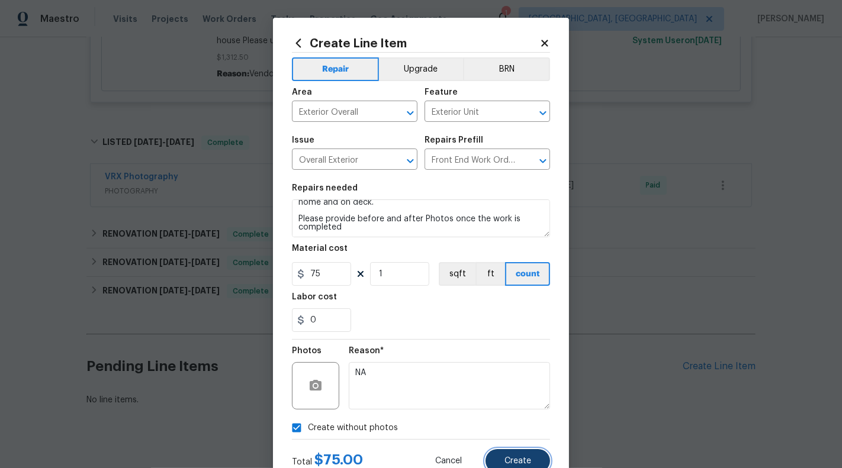
click at [521, 465] on span "Create" at bounding box center [517, 461] width 27 height 9
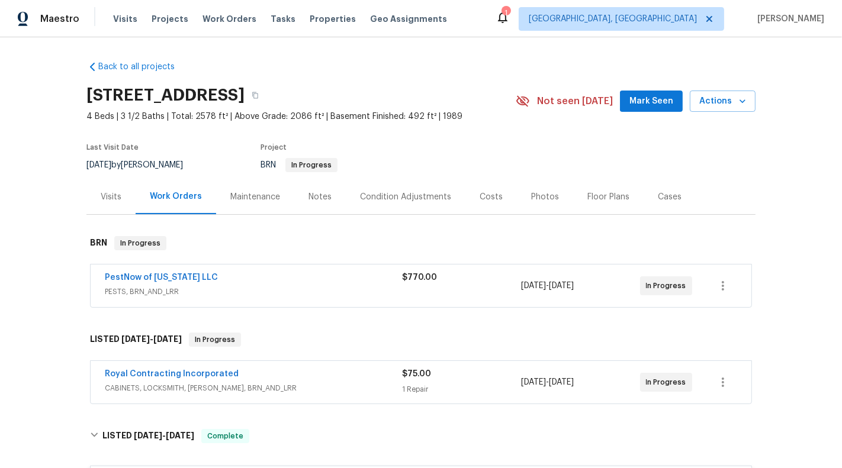
scroll to position [31, 0]
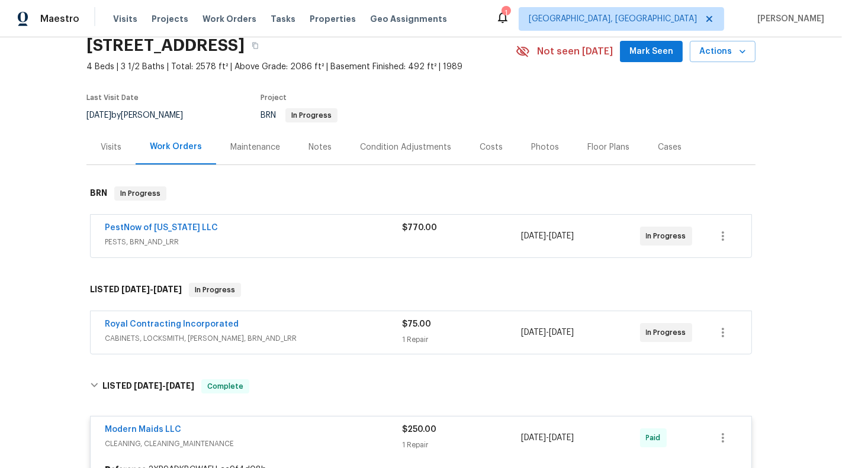
click at [465, 331] on div "$75.00 1 Repair" at bounding box center [461, 332] width 119 height 28
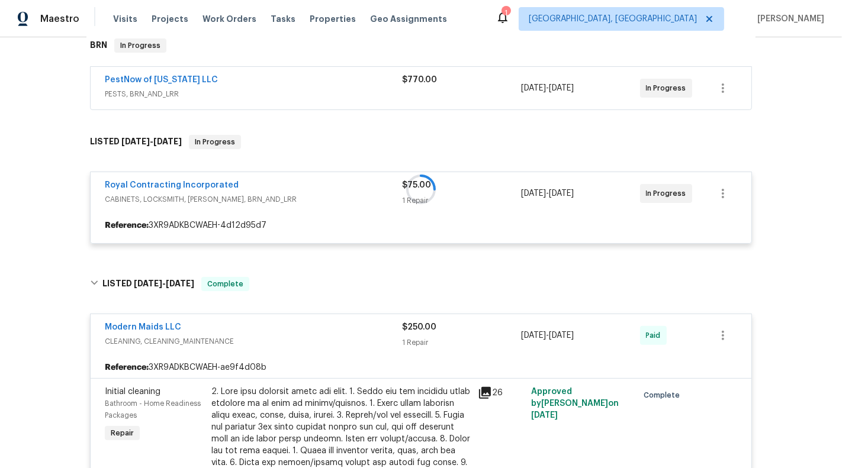
scroll to position [208, 0]
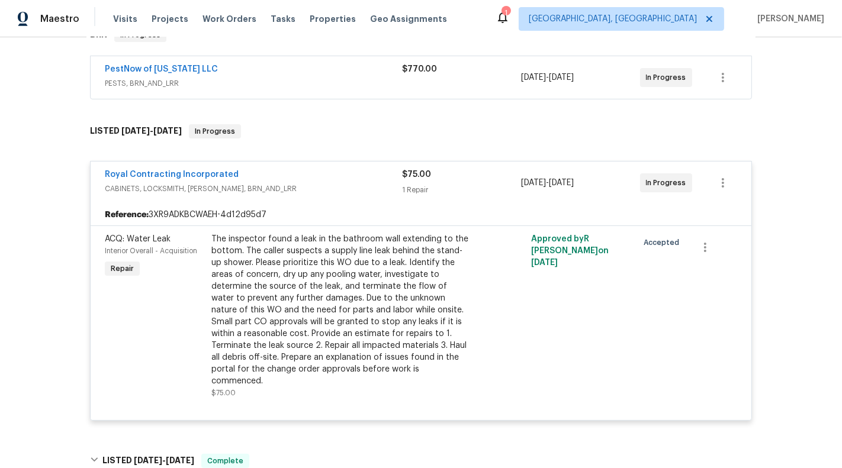
click at [450, 186] on div "1 Repair" at bounding box center [461, 190] width 119 height 12
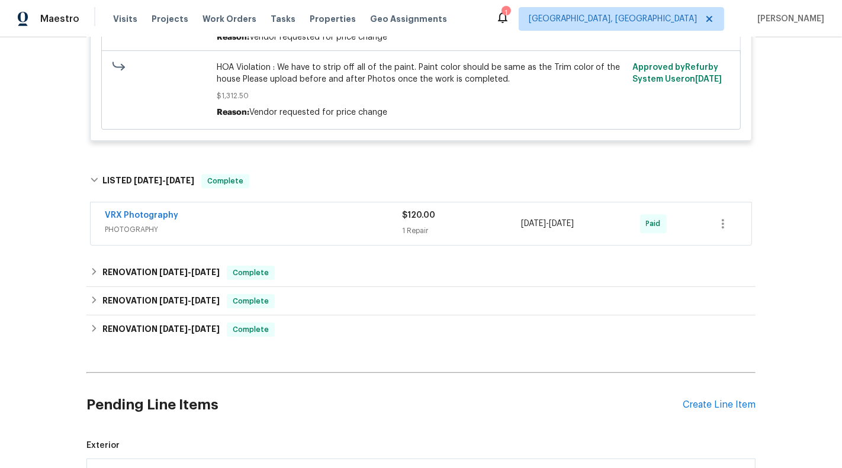
scroll to position [3378, 0]
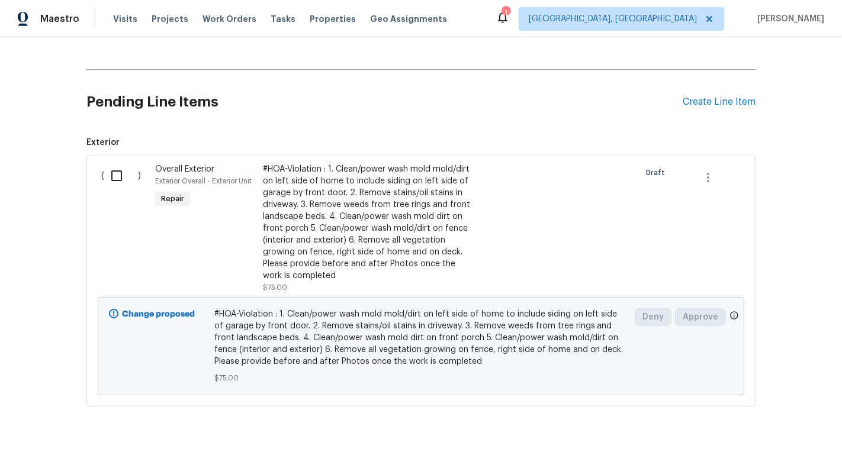
click at [119, 163] on input "checkbox" at bounding box center [121, 175] width 34 height 25
checkbox input "true"
click at [775, 438] on span "Create Work Order" at bounding box center [773, 438] width 79 height 15
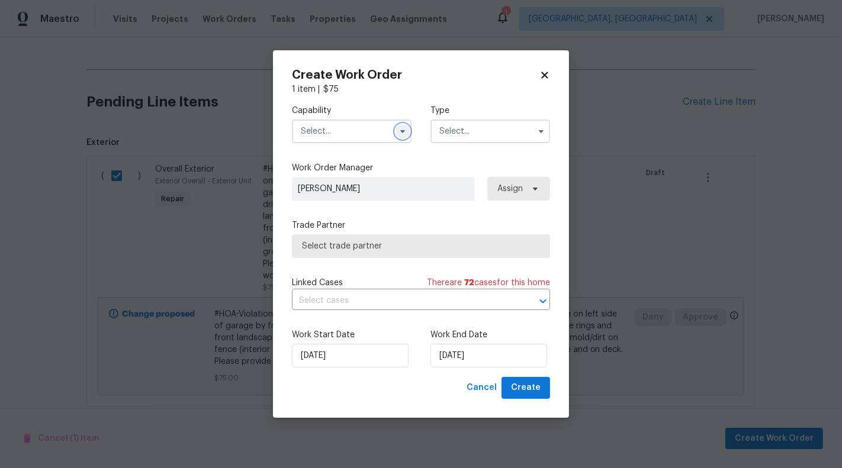
click at [403, 128] on icon "button" at bounding box center [402, 131] width 9 height 9
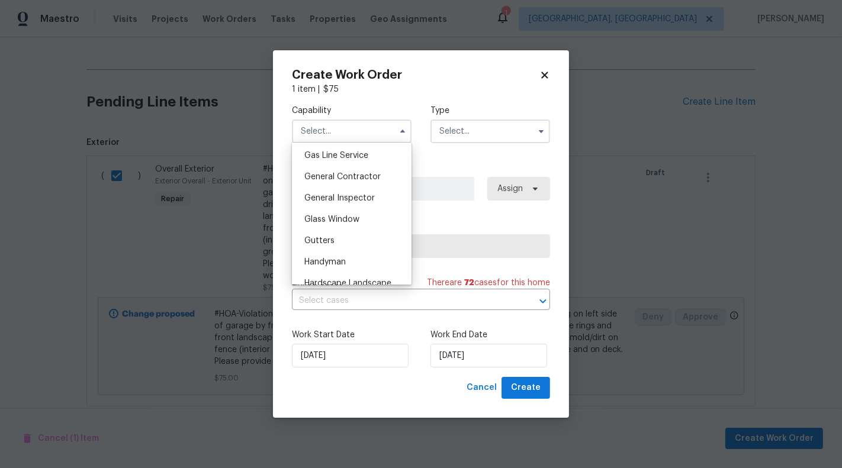
scroll to position [546, 0]
click at [352, 173] on span "General Contractor" at bounding box center [342, 176] width 76 height 8
type input "General Contractor"
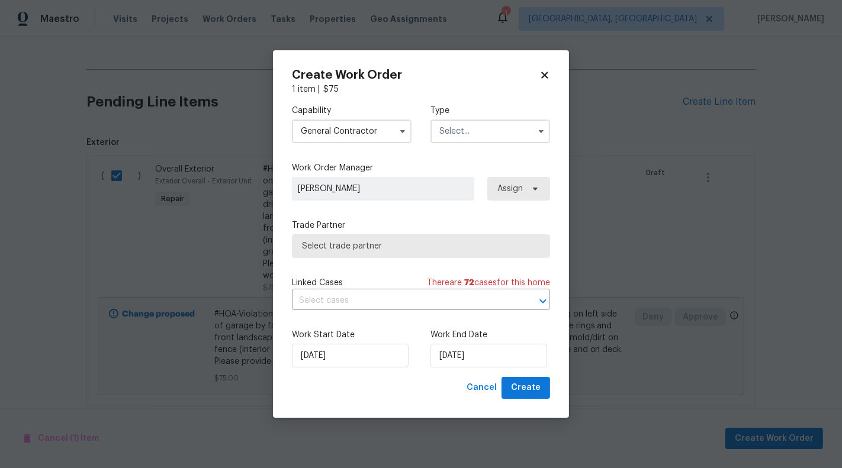
click at [457, 133] on input "text" at bounding box center [490, 132] width 120 height 24
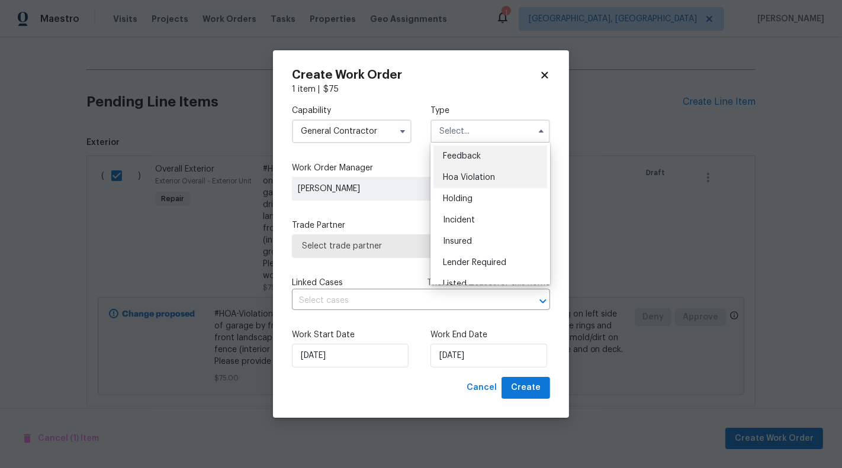
click at [469, 179] on span "Hoa Violation" at bounding box center [469, 177] width 52 height 8
type input "Hoa Violation"
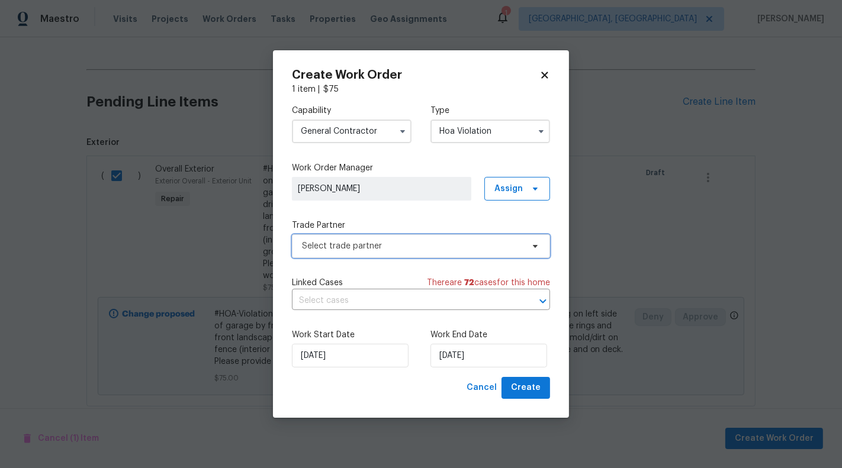
click at [410, 239] on span "Select trade partner" at bounding box center [421, 246] width 258 height 24
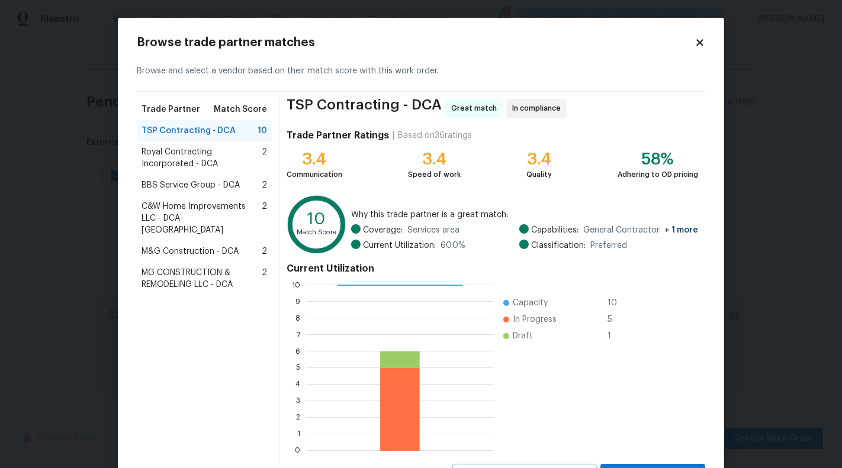
scroll to position [53, 0]
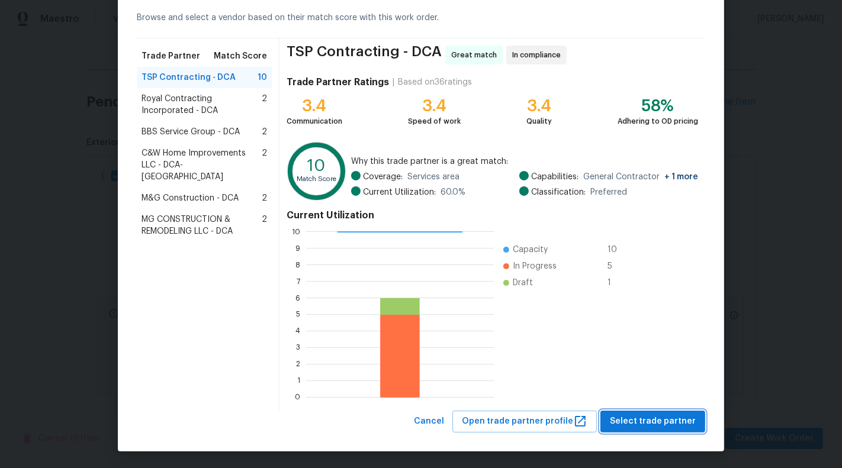
click at [665, 420] on span "Select trade partner" at bounding box center [653, 421] width 86 height 15
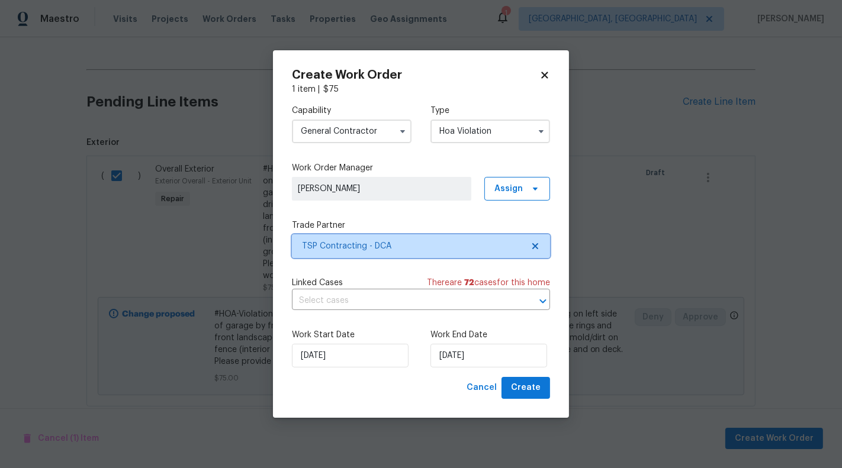
scroll to position [0, 0]
click at [404, 291] on body "Maestro Visits Projects Work Orders Tasks Properties Geo Assignments 1 Albuquer…" at bounding box center [421, 234] width 842 height 468
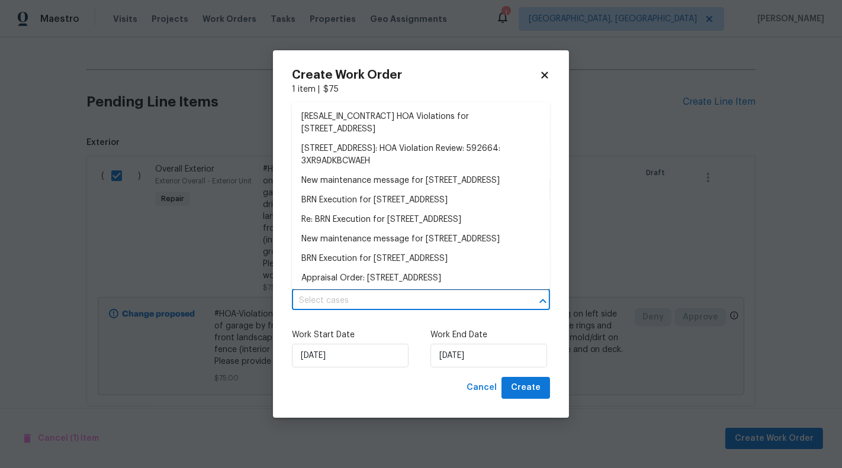
click at [405, 293] on input "text" at bounding box center [404, 301] width 225 height 18
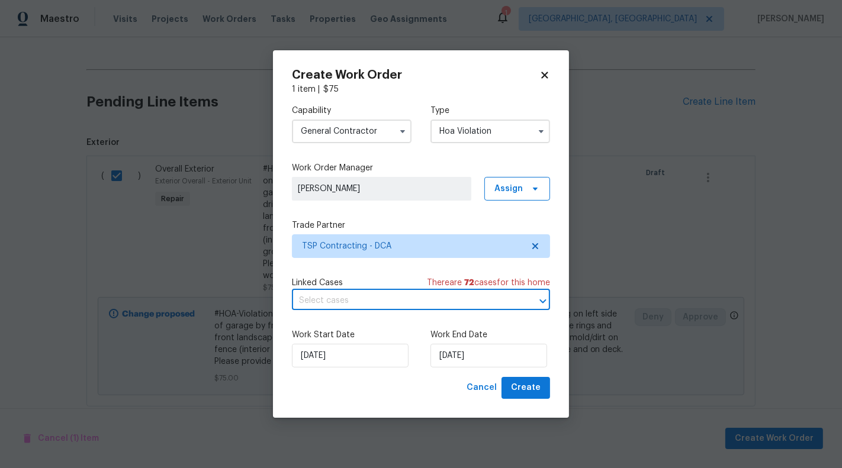
click at [405, 293] on input "text" at bounding box center [404, 301] width 225 height 18
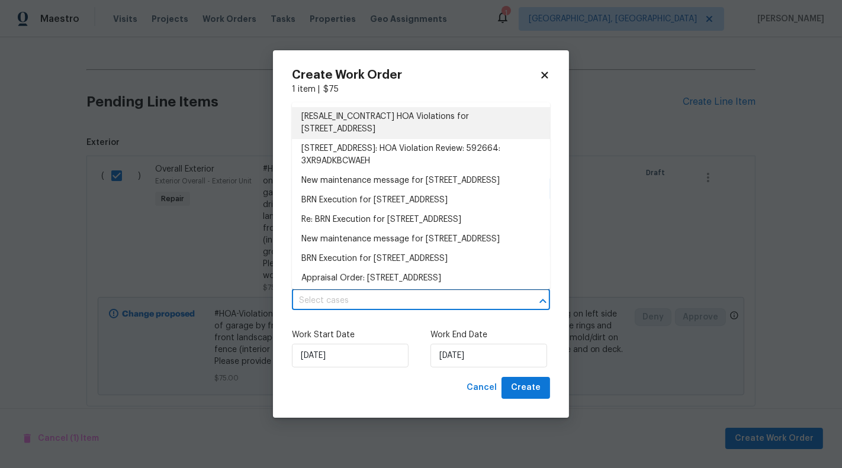
click at [478, 120] on li "[RESALE_IN_CONTRACT] HOA Violations for 8245 Crackling Fire Dr, Gainesville, VA…" at bounding box center [421, 123] width 258 height 32
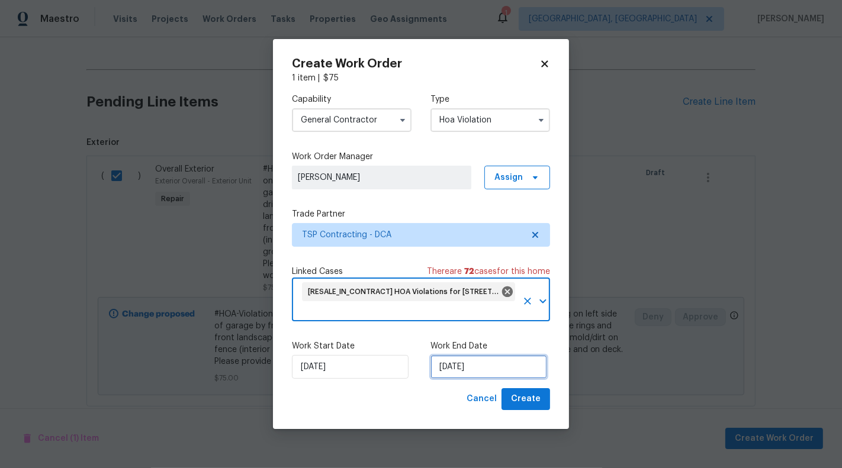
click at [459, 357] on input "27/08/2025" at bounding box center [488, 367] width 117 height 24
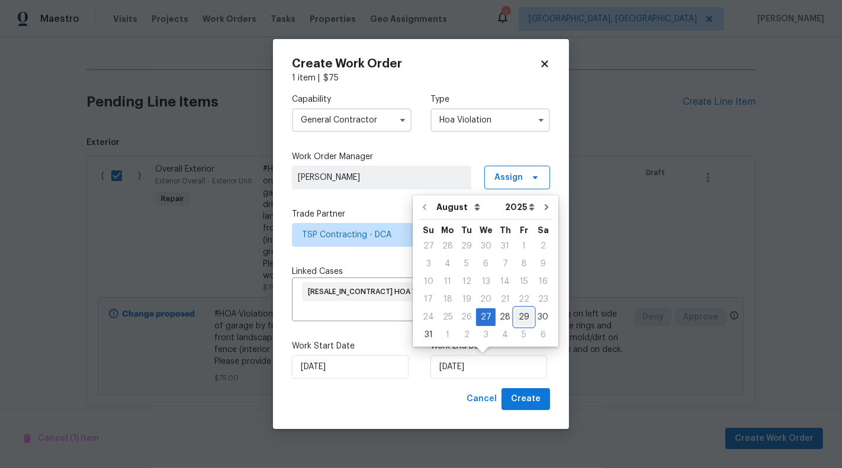
click at [515, 314] on div "29" at bounding box center [523, 317] width 19 height 17
type input "29/08/2025"
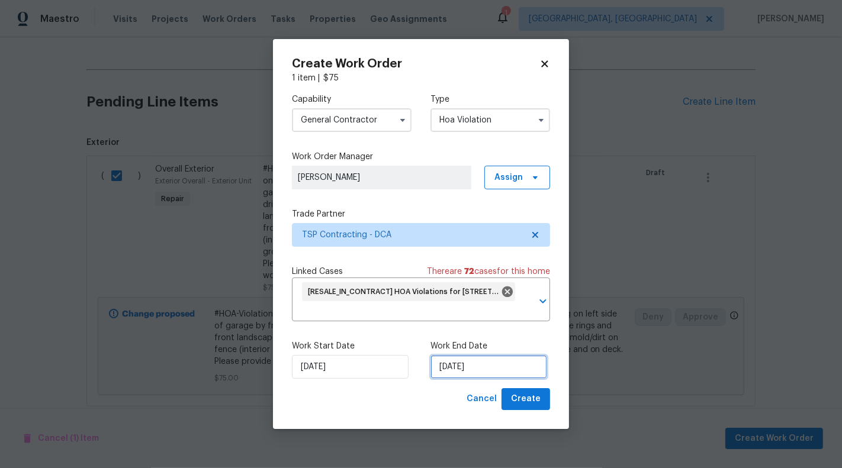
click at [462, 369] on input "29/08/2025" at bounding box center [488, 367] width 117 height 24
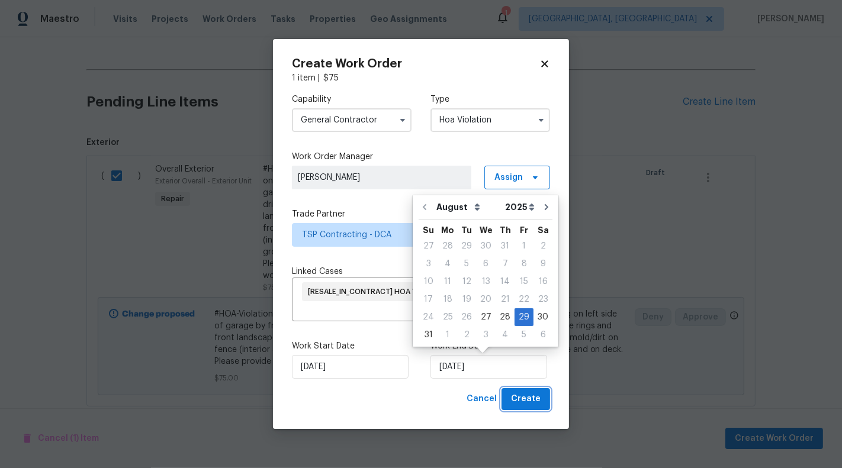
click at [539, 399] on span "Create" at bounding box center [526, 399] width 30 height 15
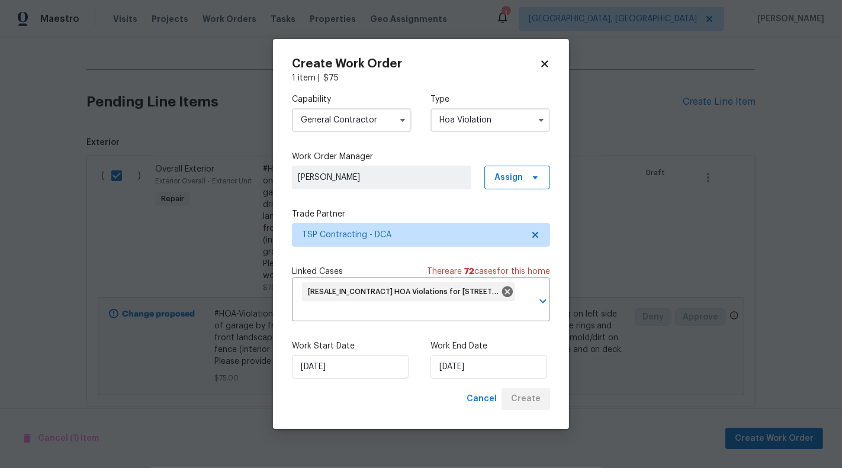
checkbox input "false"
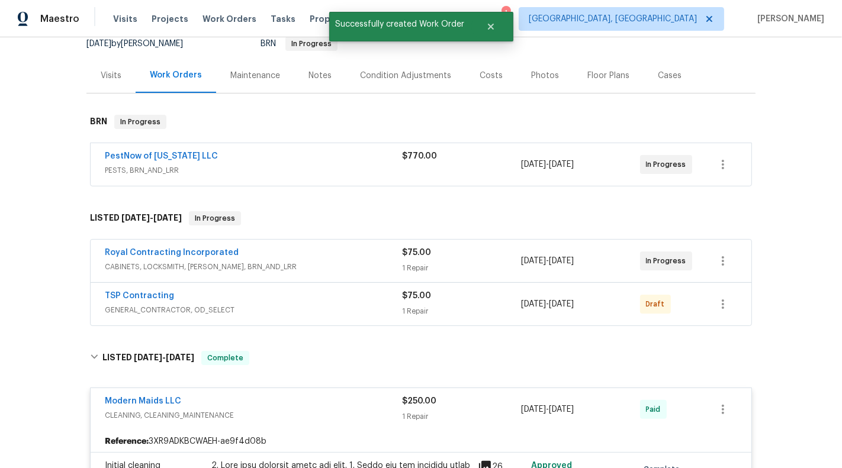
scroll to position [172, 0]
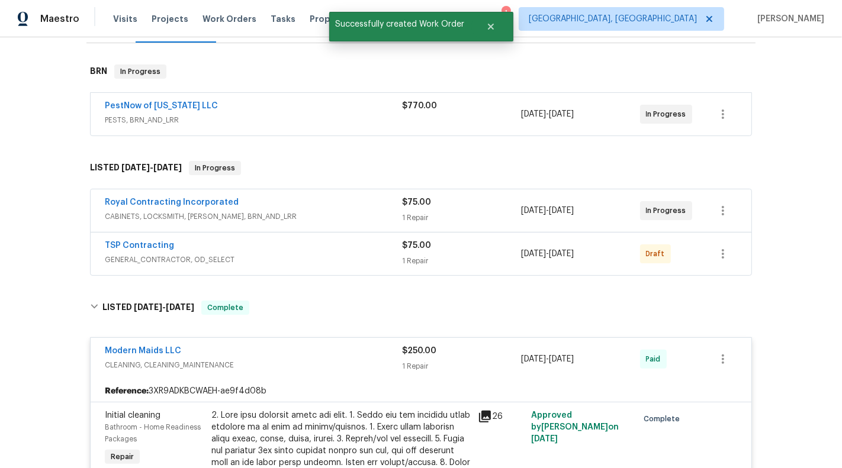
click at [452, 265] on div "1 Repair" at bounding box center [461, 261] width 119 height 12
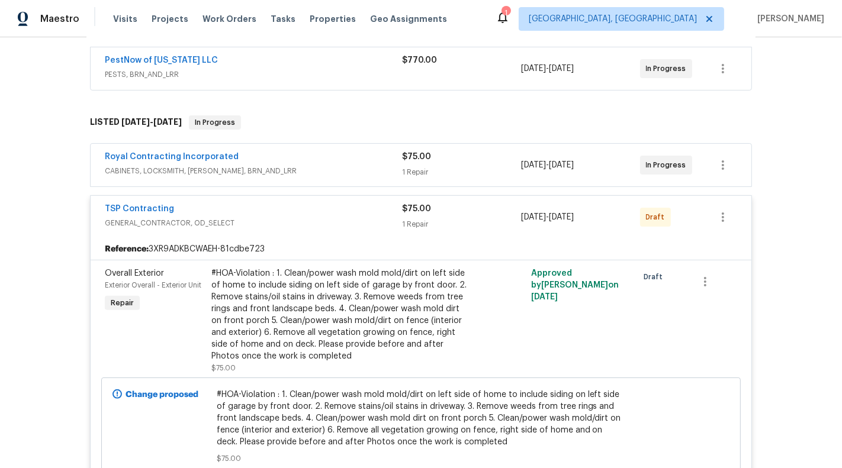
scroll to position [224, 0]
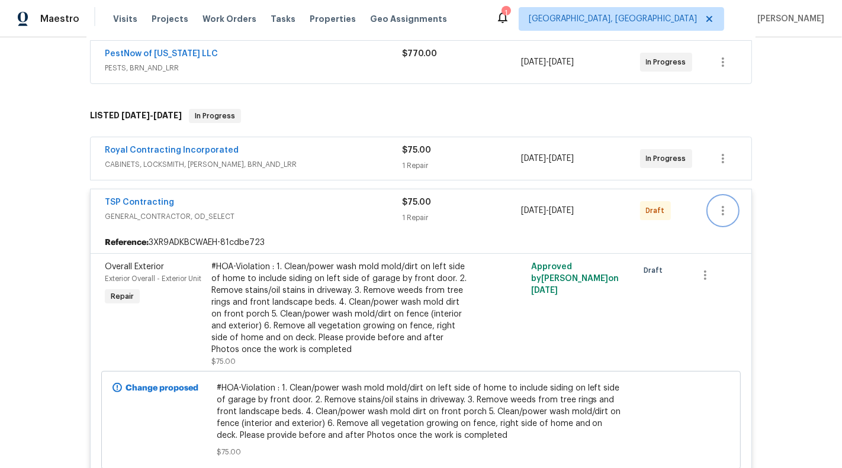
click at [725, 204] on icon "button" at bounding box center [723, 211] width 14 height 14
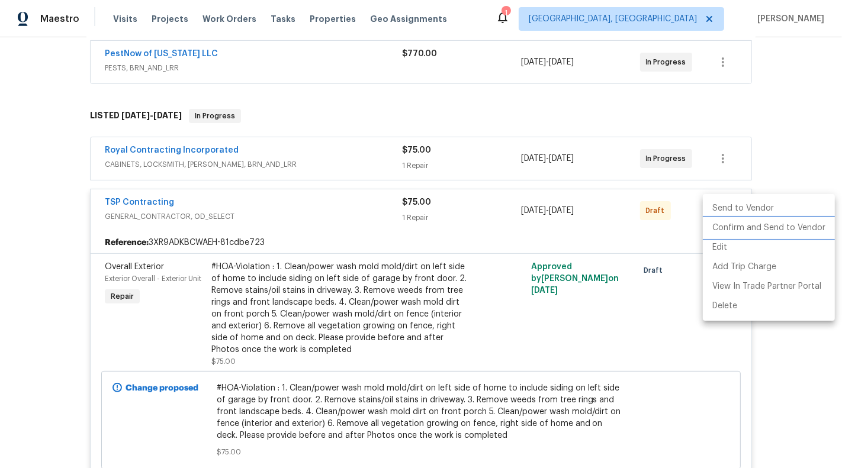
click at [747, 221] on li "Confirm and Send to Vendor" at bounding box center [769, 228] width 132 height 20
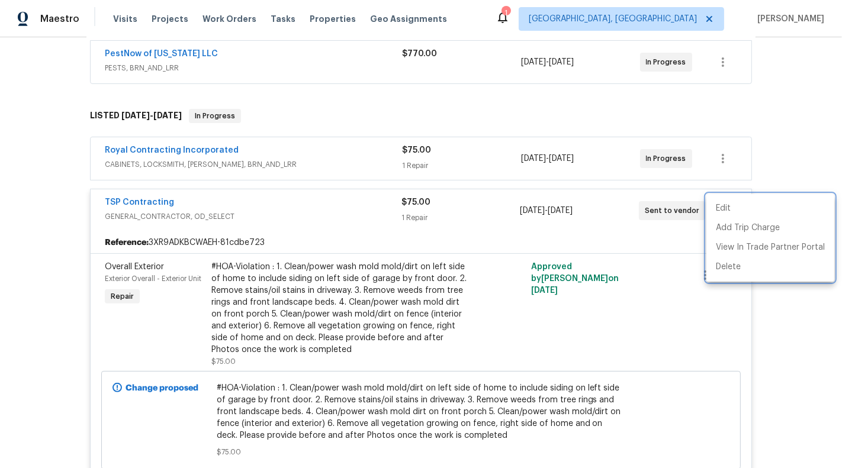
click at [792, 109] on div at bounding box center [421, 234] width 842 height 468
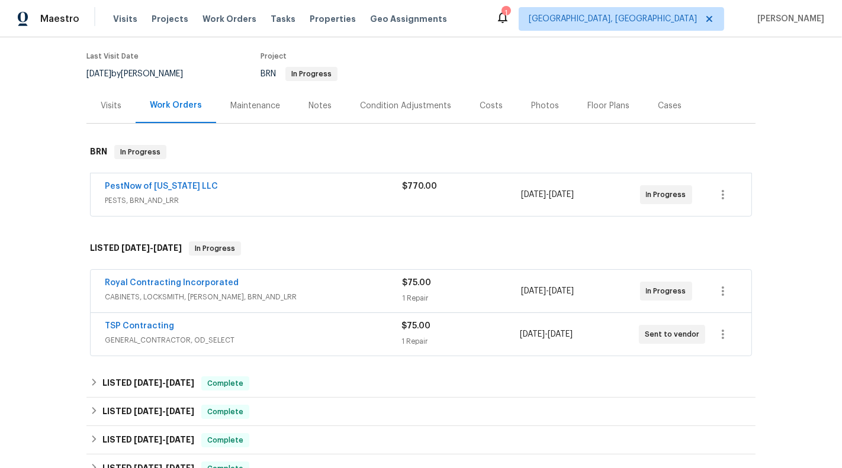
scroll to position [114, 0]
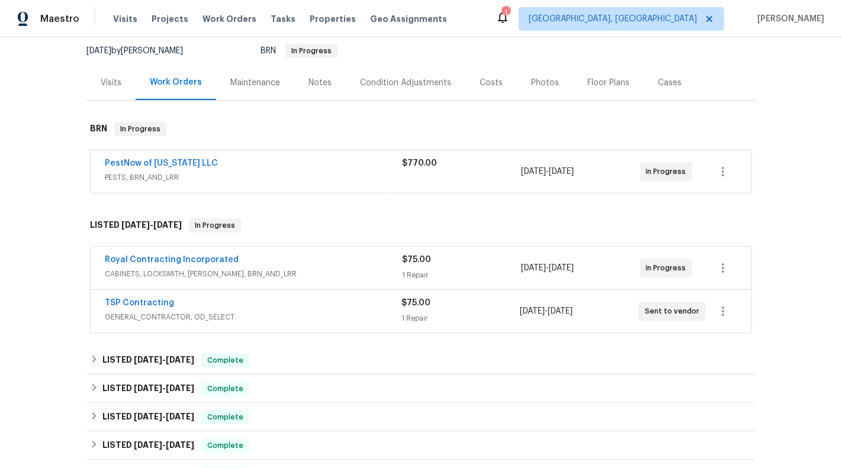
click at [355, 321] on div "TSP Contracting GENERAL_CONTRACTOR, OD_SELECT" at bounding box center [253, 311] width 297 height 28
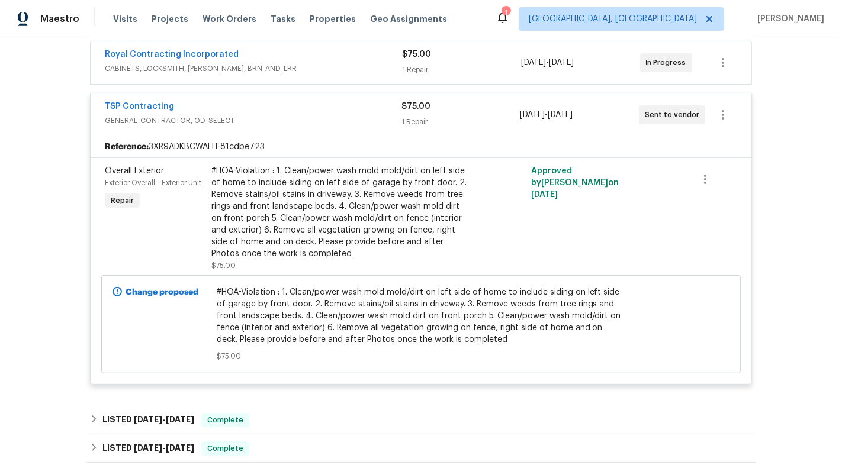
scroll to position [322, 0]
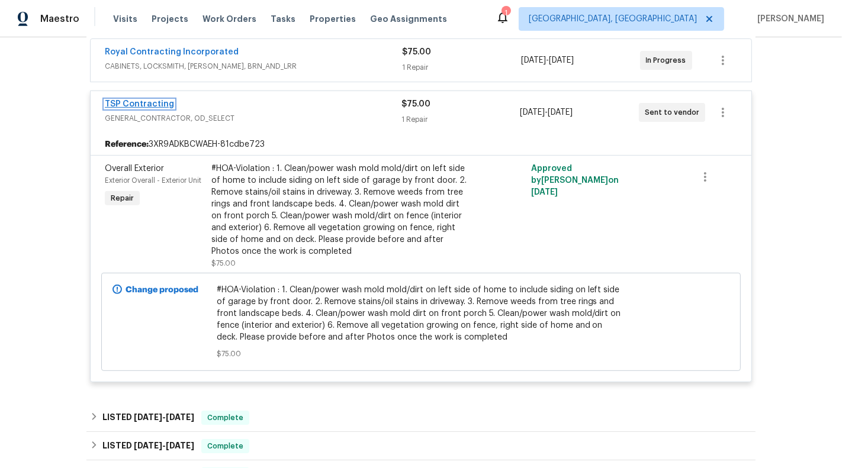
click at [118, 100] on link "TSP Contracting" at bounding box center [139, 104] width 69 height 8
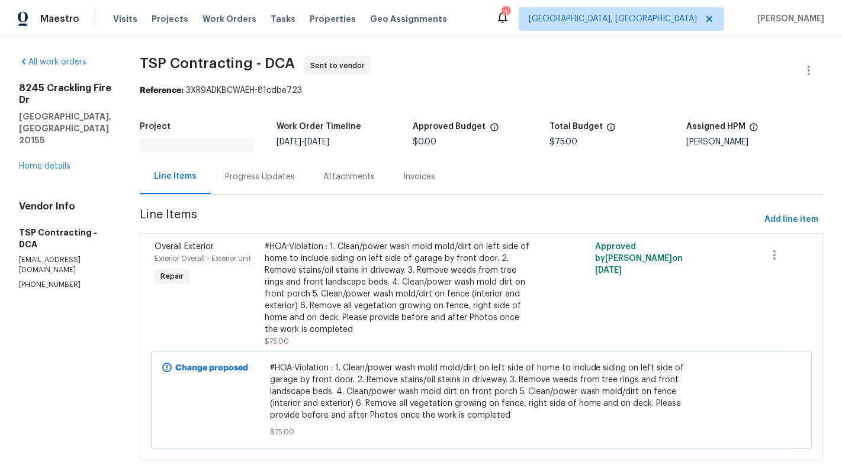
click at [228, 181] on div "Progress Updates" at bounding box center [260, 176] width 98 height 35
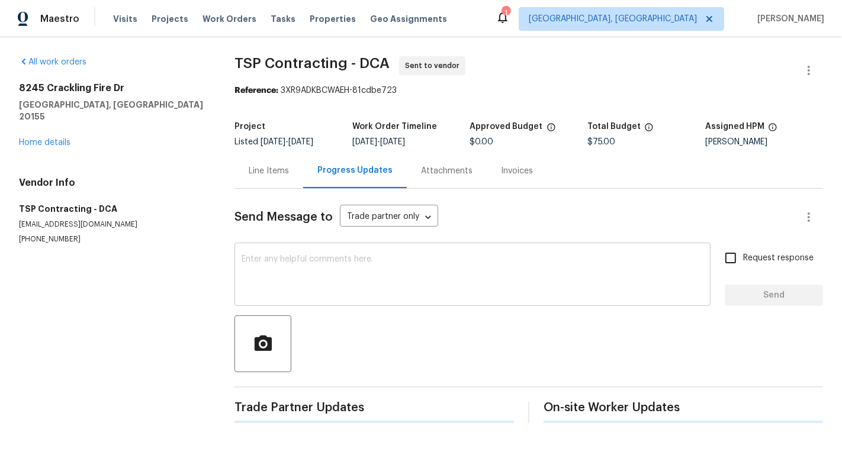
click at [259, 272] on textarea at bounding box center [472, 275] width 462 height 41
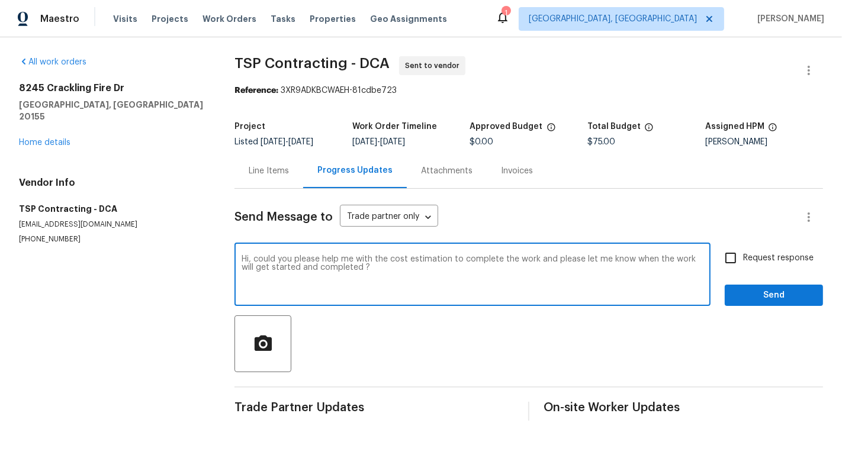
type textarea "Hi, could you please help me with the cost estimation to complete the work and …"
click at [777, 247] on label "Request response" at bounding box center [765, 258] width 95 height 25
click at [743, 247] on input "Request response" at bounding box center [730, 258] width 25 height 25
checkbox input "true"
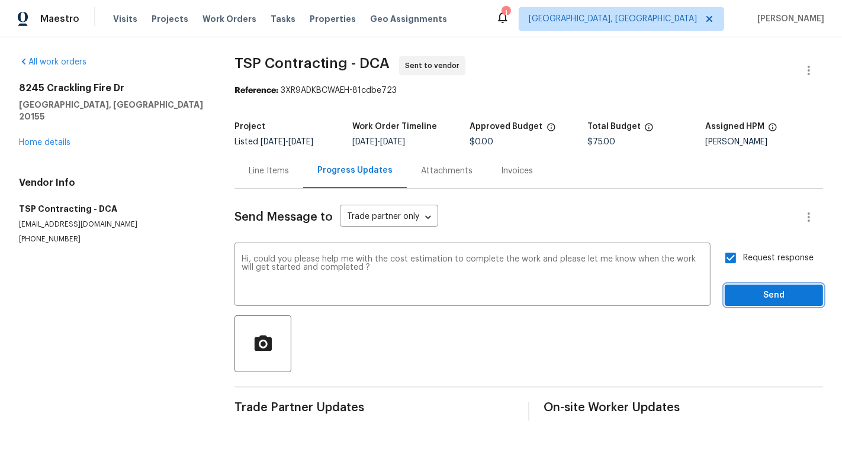
click at [795, 298] on span "Send" at bounding box center [773, 295] width 79 height 15
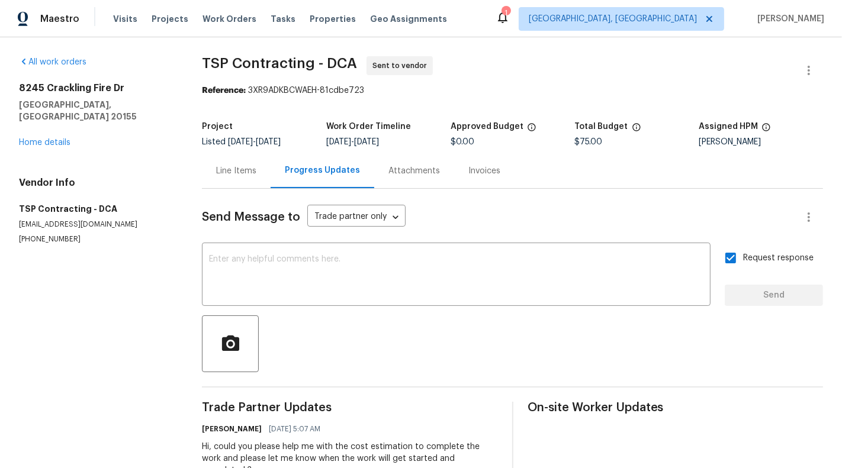
click at [221, 195] on div "Send Message to Trade partner only Trade partner only ​ x ​ Request response Se…" at bounding box center [512, 340] width 621 height 302
click at [225, 181] on div "Line Items" at bounding box center [236, 170] width 69 height 35
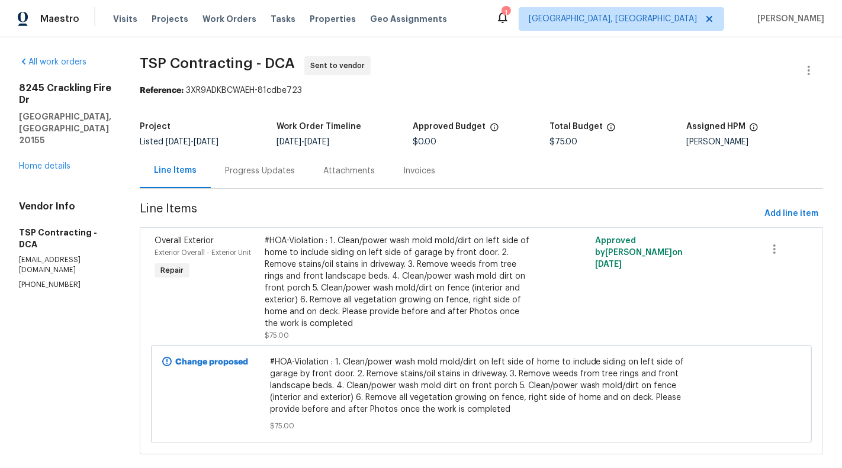
click at [41, 227] on h5 "TSP Contracting - DCA" at bounding box center [65, 239] width 92 height 24
copy h5 "TSP Contracting - DCA"
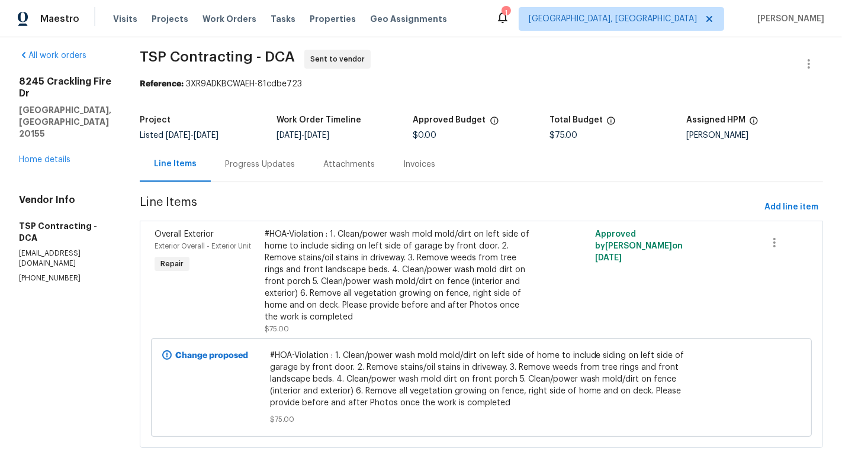
click at [415, 275] on div "#HOA-Violation : 1. Clean/power wash mold mold/dirt on left side of home to inc…" at bounding box center [399, 275] width 268 height 95
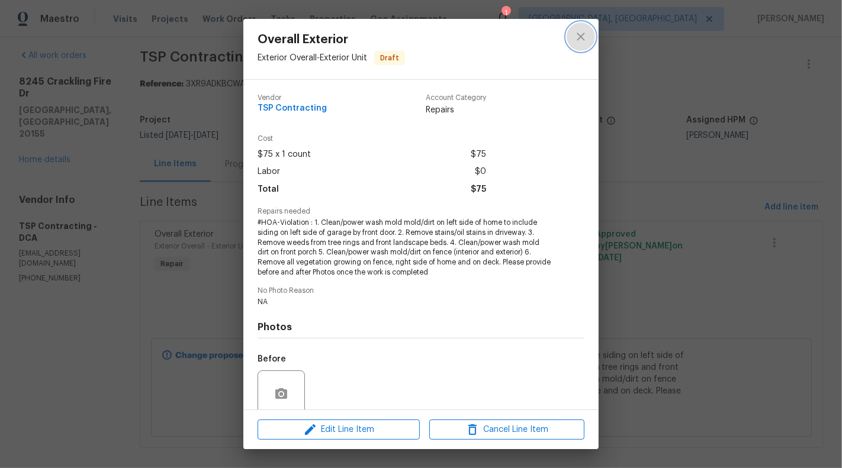
click at [575, 43] on icon "close" at bounding box center [580, 37] width 14 height 14
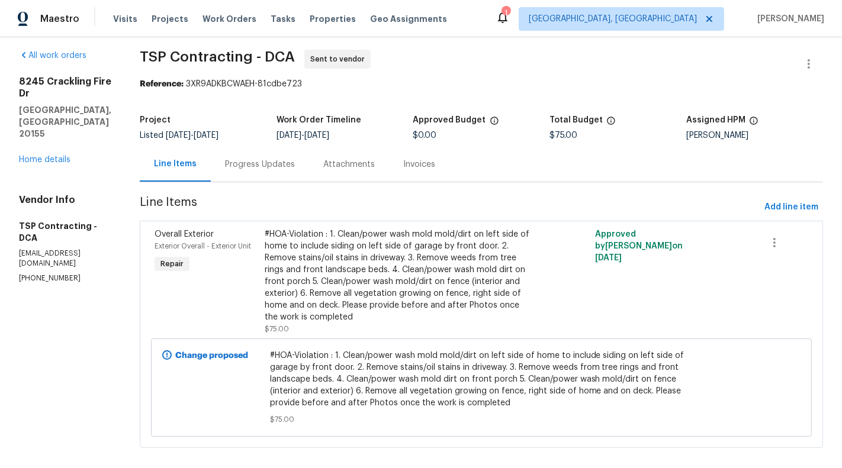
click at [33, 154] on div "All work orders [STREET_ADDRESS][PERSON_NAME] Home details Vendor Info TSP Cont…" at bounding box center [65, 167] width 92 height 234
click at [33, 152] on div "[STREET_ADDRESS][PERSON_NAME] Home details" at bounding box center [65, 121] width 92 height 90
click at [32, 156] on link "Home details" at bounding box center [44, 160] width 51 height 8
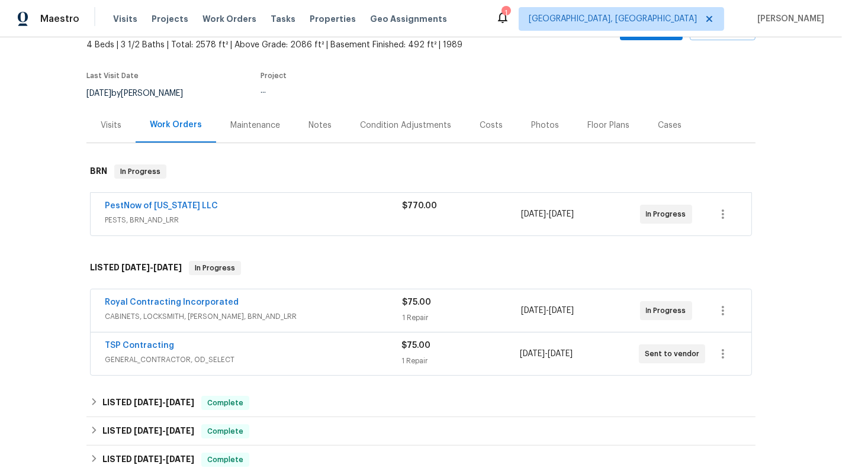
scroll to position [139, 0]
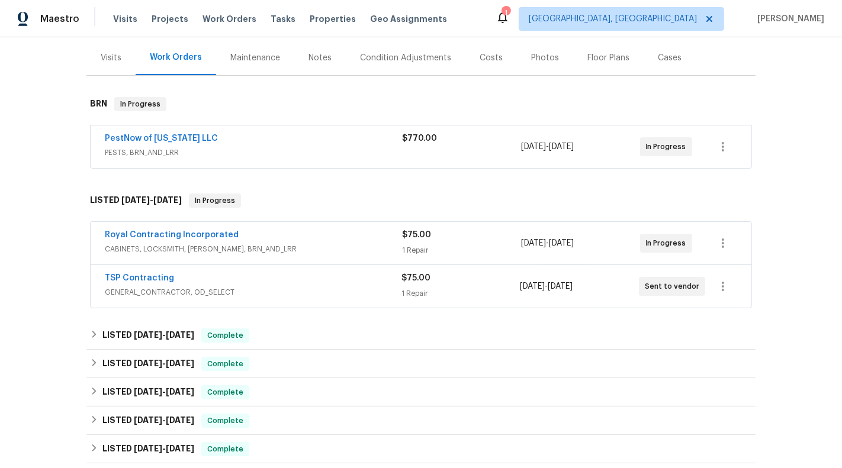
drag, startPoint x: 97, startPoint y: 270, endPoint x: 226, endPoint y: 269, distance: 129.0
click at [226, 269] on div "TSP Contracting GENERAL_CONTRACTOR, OD_SELECT $75.00 1 Repair [DATE] - [DATE] S…" at bounding box center [421, 286] width 660 height 43
drag, startPoint x: 195, startPoint y: 278, endPoint x: 91, endPoint y: 278, distance: 103.6
click at [91, 278] on div "TSP Contracting GENERAL_CONTRACTOR, OD_SELECT $75.00 1 Repair [DATE] - [DATE] S…" at bounding box center [421, 286] width 660 height 43
copy link "TSP Contracting"
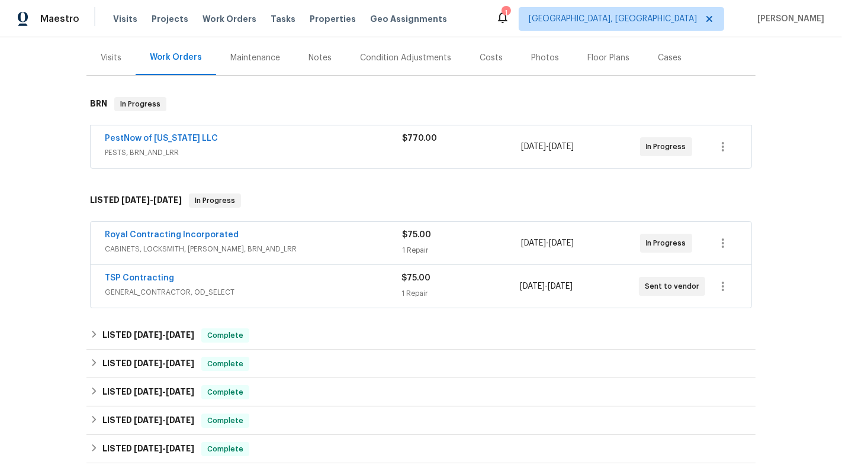
click at [370, 287] on span "GENERAL_CONTRACTOR, OD_SELECT" at bounding box center [253, 292] width 297 height 12
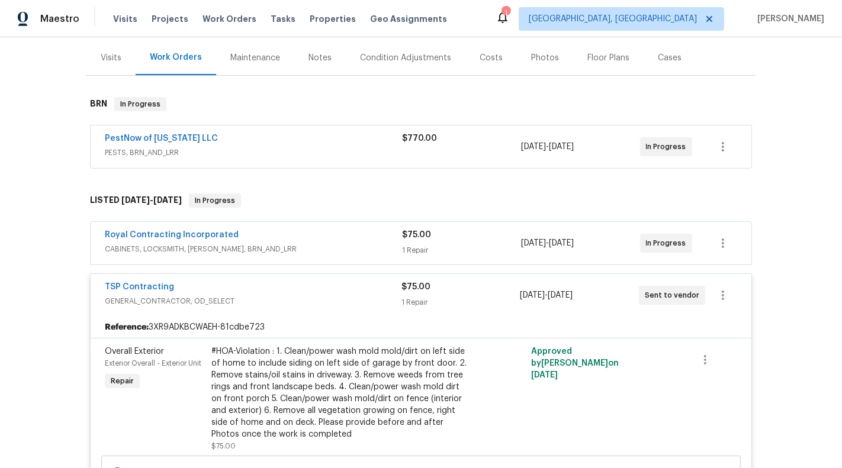
click at [366, 240] on div "Royal Contracting Incorporated" at bounding box center [253, 236] width 297 height 14
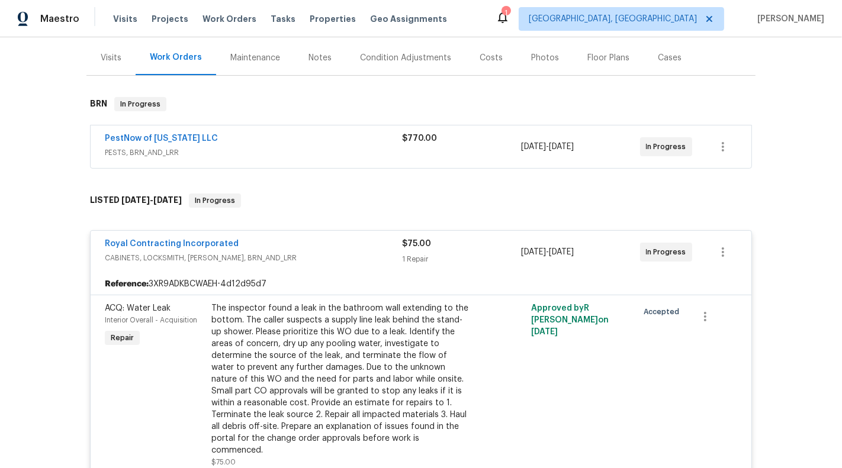
click at [366, 240] on div "Royal Contracting Incorporated" at bounding box center [253, 245] width 297 height 14
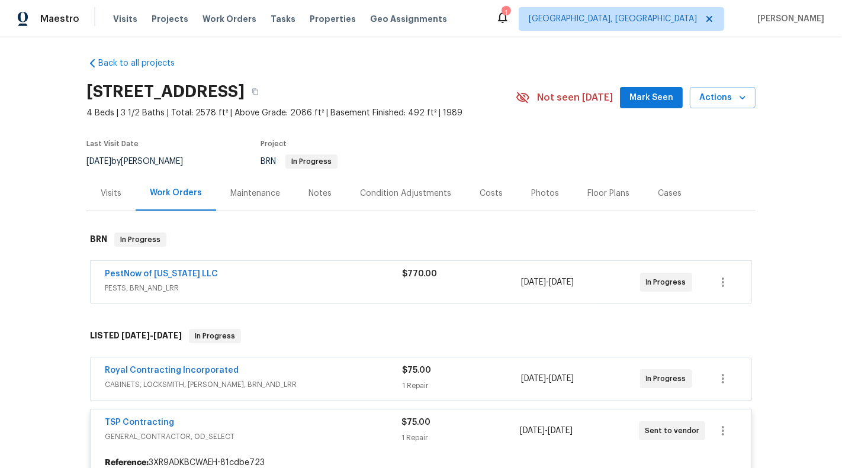
scroll to position [0, 0]
